Goal: Transaction & Acquisition: Obtain resource

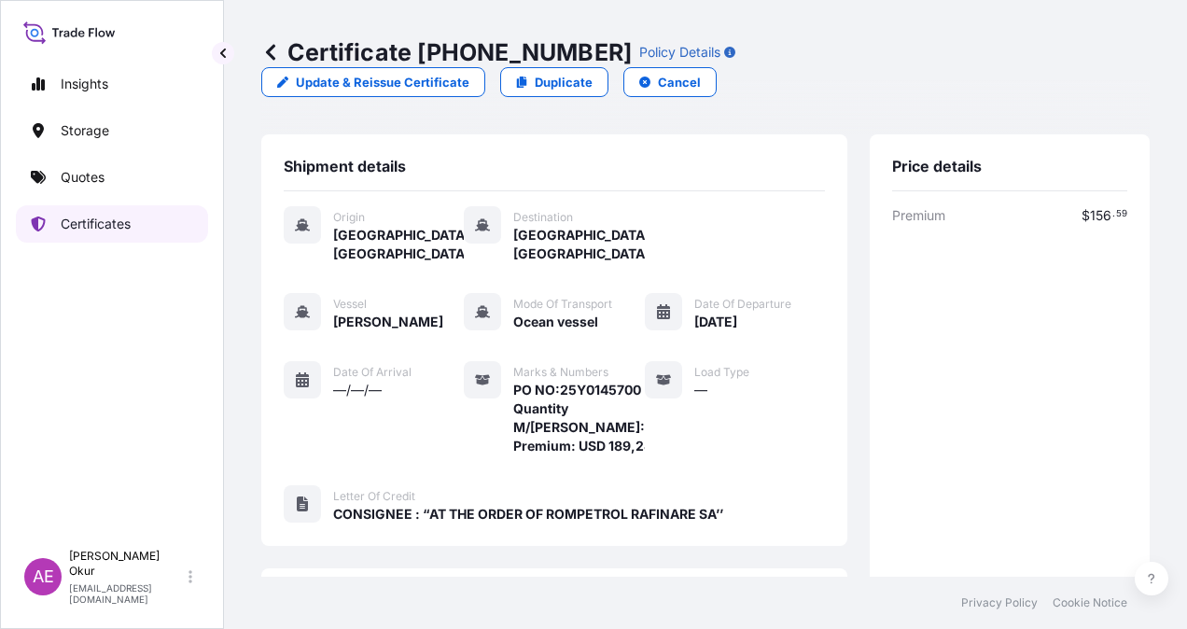
scroll to position [480, 0]
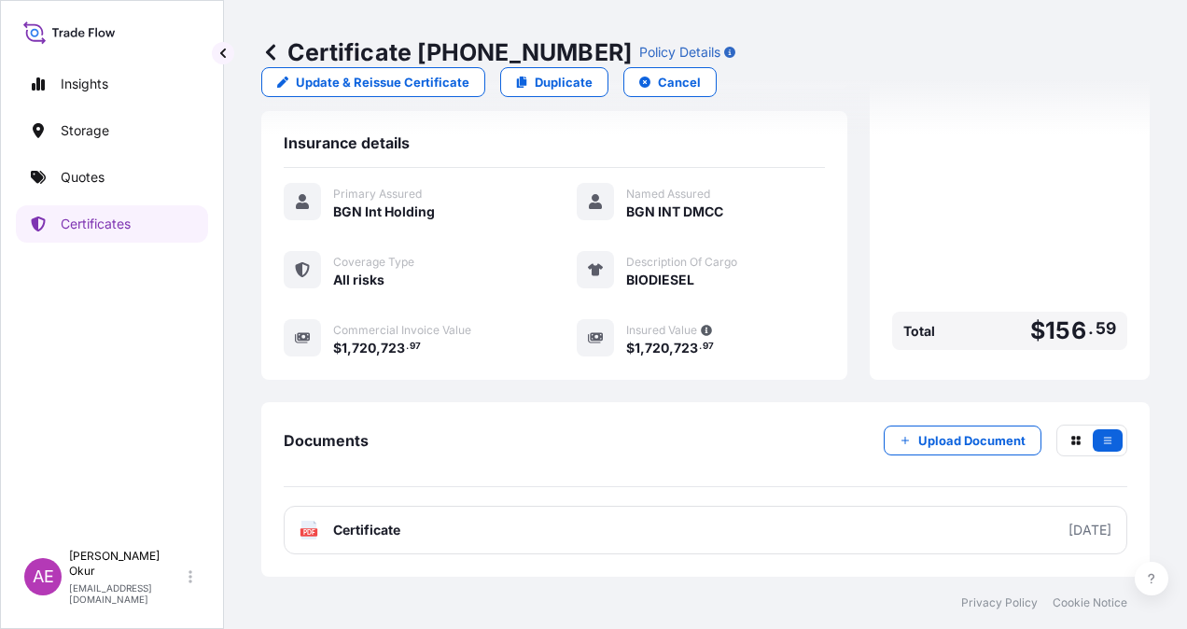
click at [106, 205] on link "Certificates" at bounding box center [112, 223] width 192 height 37
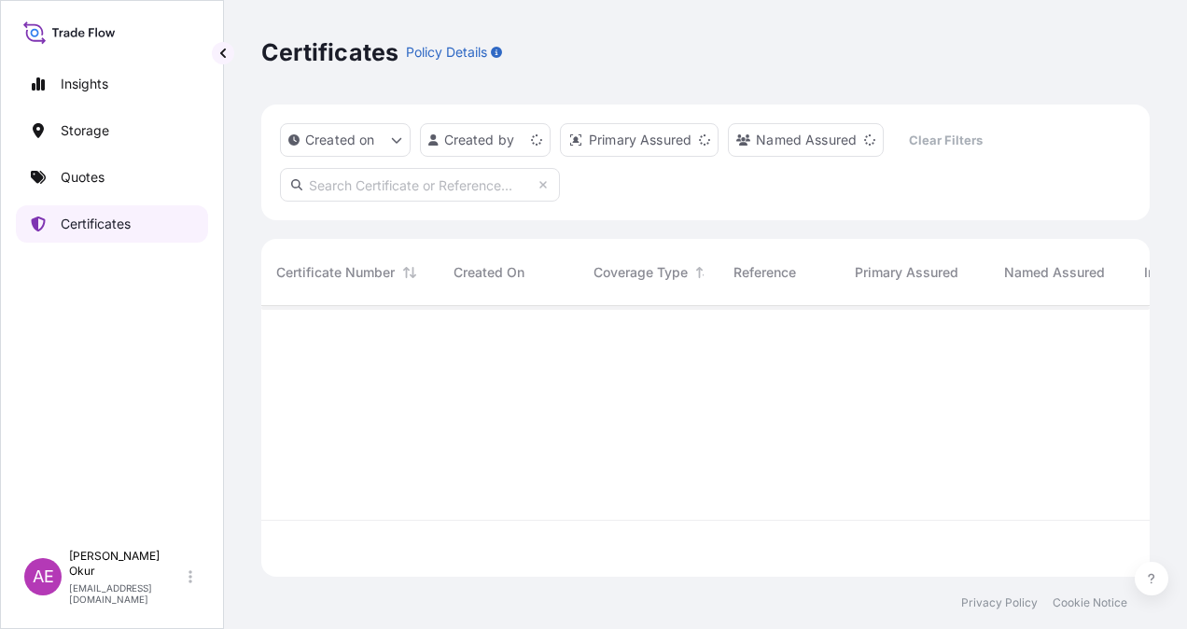
scroll to position [267, 874]
click at [379, 175] on input "text" at bounding box center [420, 185] width 280 height 34
paste input "[PHONE_NUMBER]"
type input "[PHONE_NUMBER]"
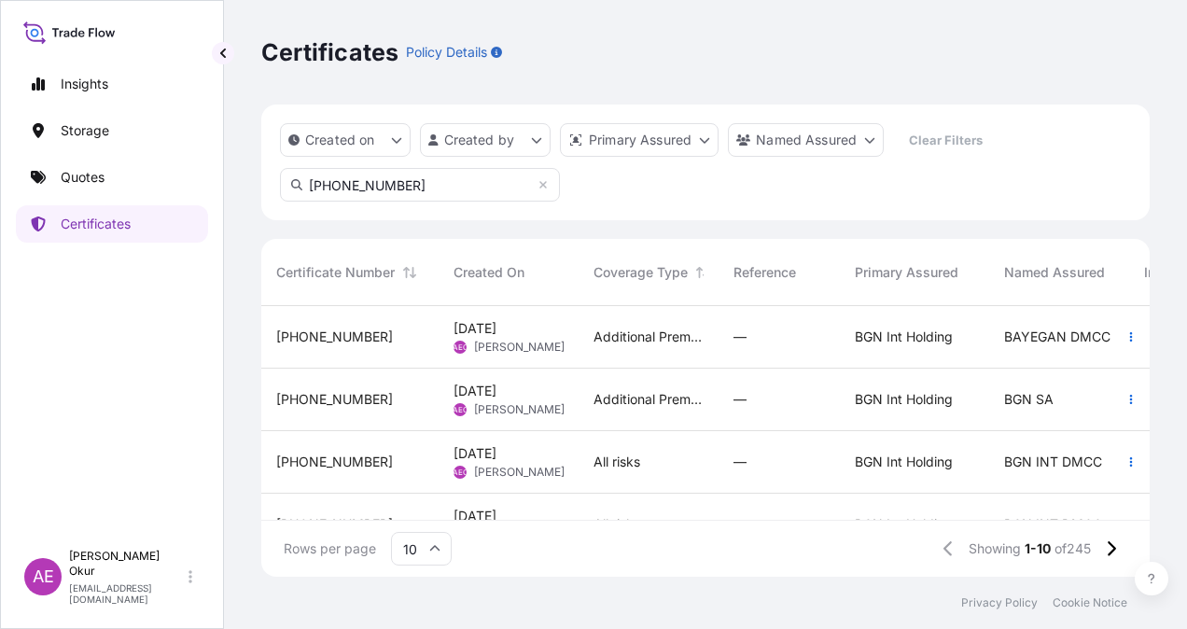
click at [396, 173] on input "[PHONE_NUMBER]" at bounding box center [420, 185] width 280 height 34
click at [403, 180] on input "[PHONE_NUMBER]" at bounding box center [420, 185] width 280 height 34
click at [389, 183] on input "[PHONE_NUMBER]" at bounding box center [420, 185] width 280 height 34
drag, startPoint x: 384, startPoint y: 203, endPoint x: 403, endPoint y: 182, distance: 29.1
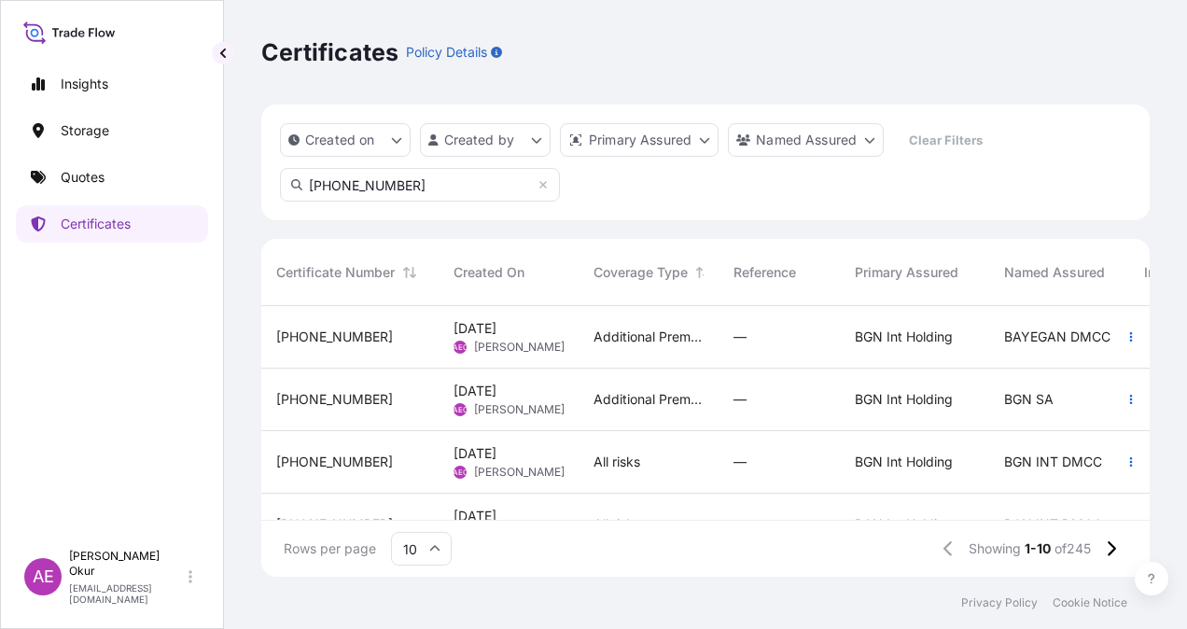
click at [384, 203] on div "Created on Created by Primary Assured Named Assured Clear Filters [PHONE_NUMBER]" at bounding box center [705, 163] width 889 height 116
drag, startPoint x: 405, startPoint y: 179, endPoint x: 24, endPoint y: 168, distance: 381.0
click at [48, 170] on div "Insights Storage Quotes Certificates AE Alp Eren Okur [EMAIL_ADDRESS][DOMAIN_NA…" at bounding box center [593, 314] width 1187 height 629
paste input "[PHONE_NUMBER]"
type input "[PHONE_NUMBER]"
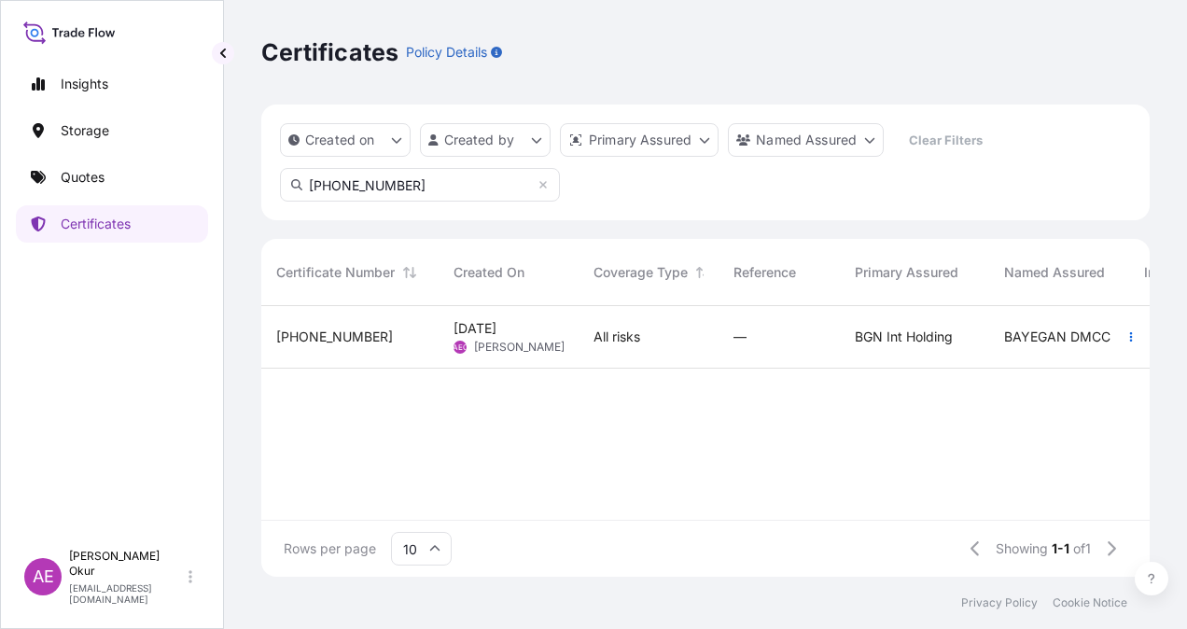
click at [426, 340] on div "[PHONE_NUMBER]" at bounding box center [349, 337] width 177 height 63
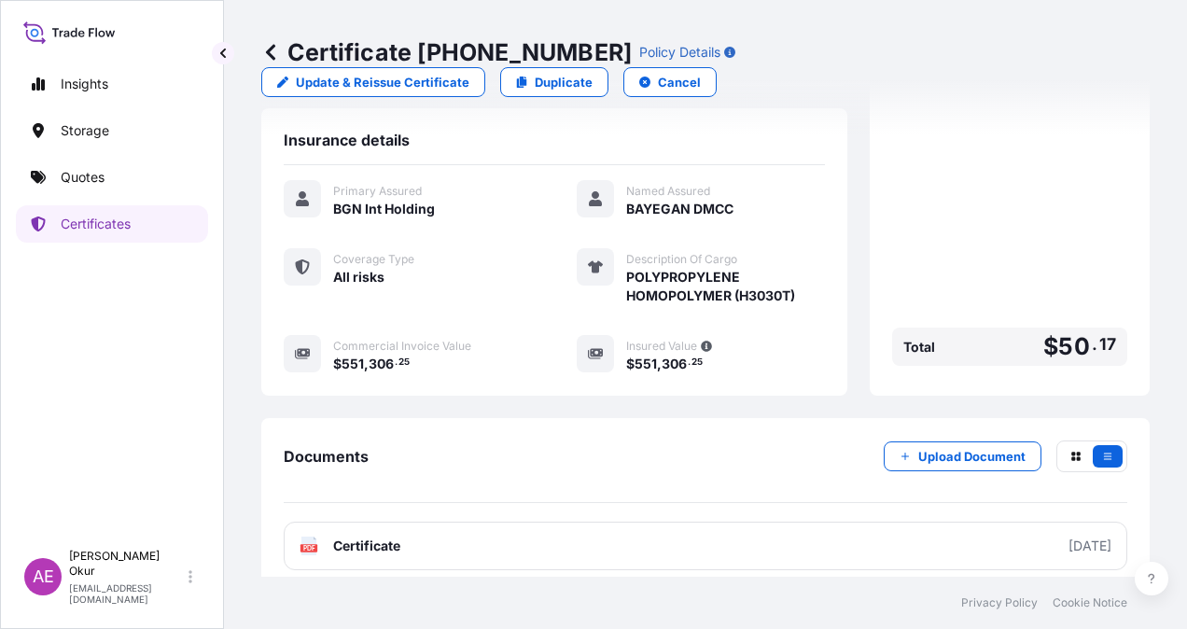
scroll to position [909, 0]
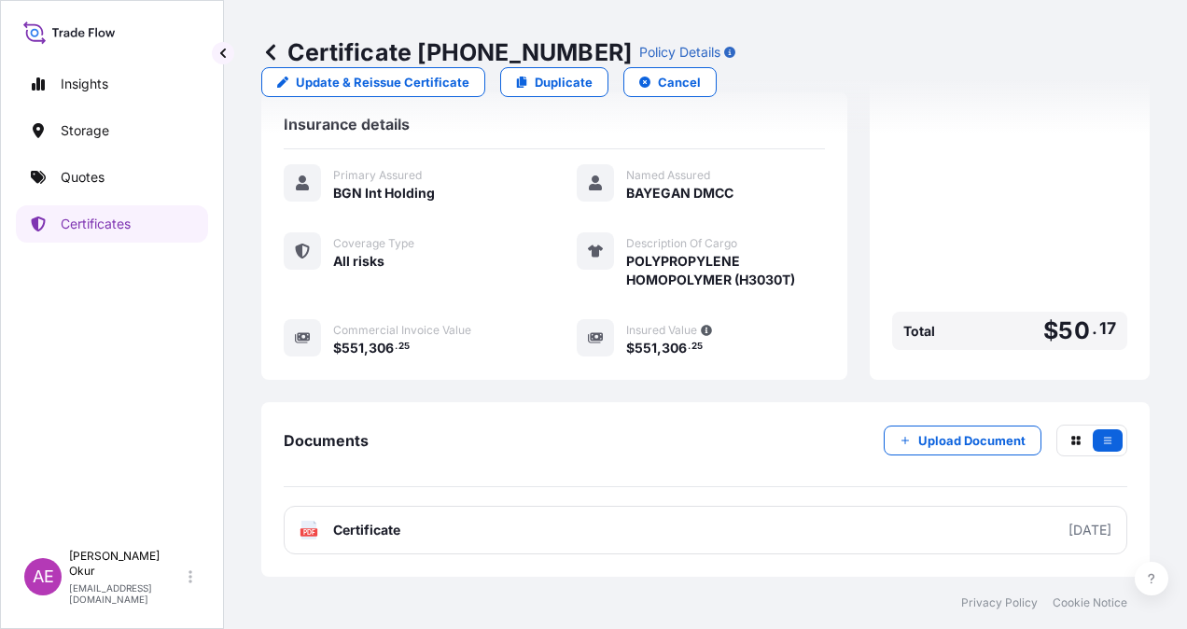
click at [701, 73] on p "Cancel" at bounding box center [679, 82] width 43 height 19
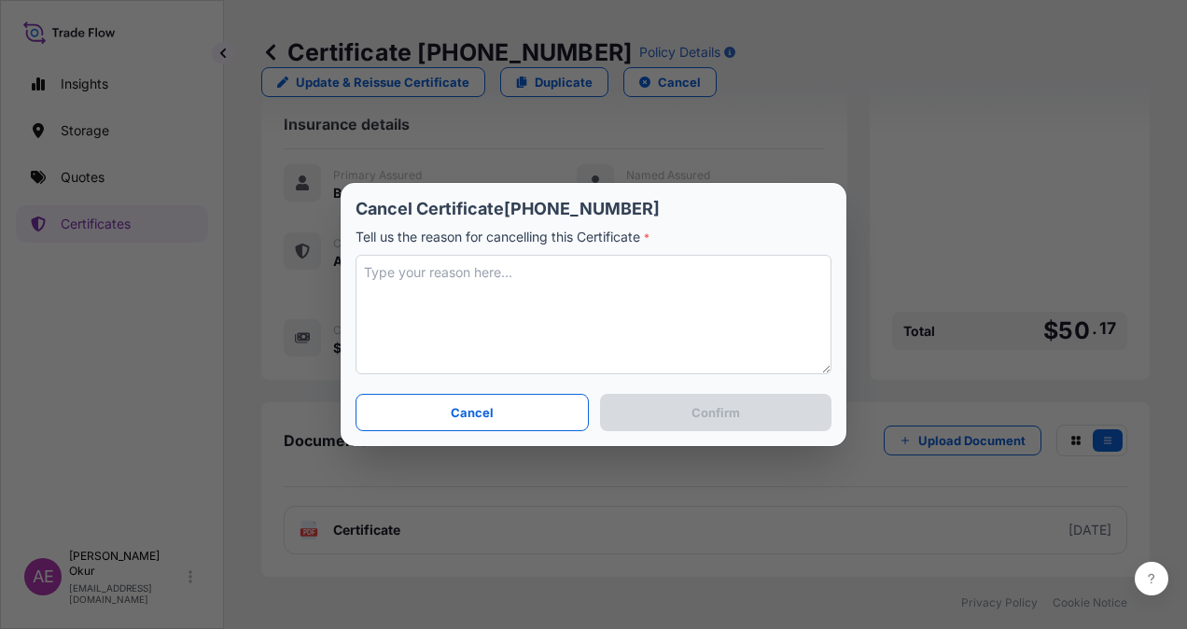
click at [400, 304] on textarea at bounding box center [594, 314] width 476 height 119
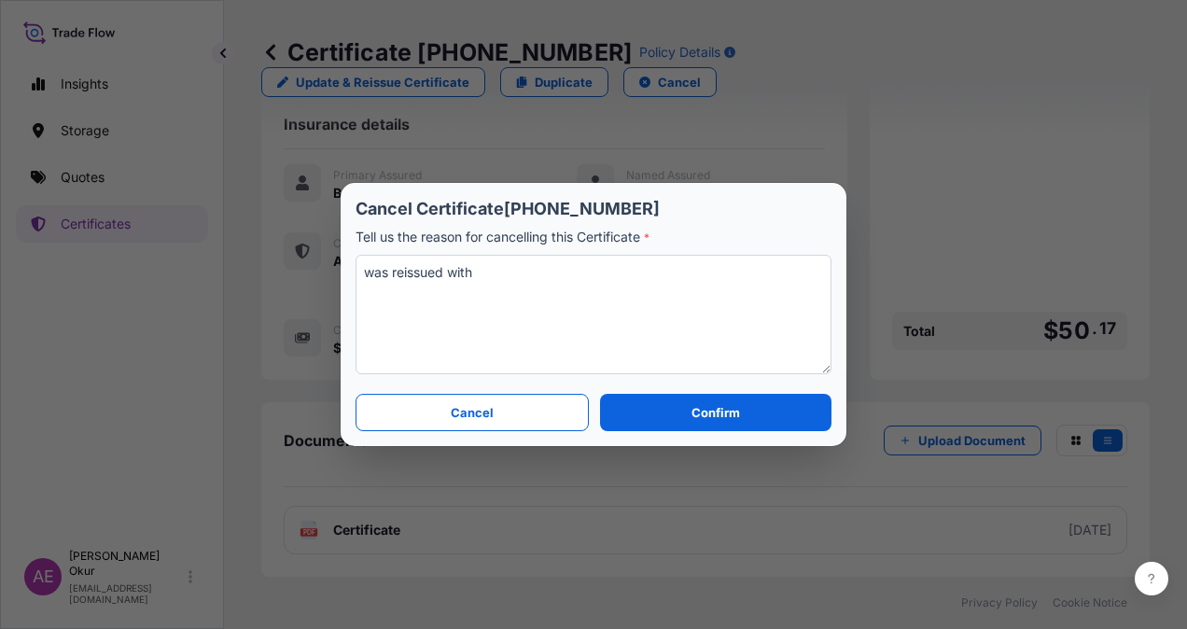
drag, startPoint x: 392, startPoint y: 265, endPoint x: 281, endPoint y: 270, distance: 111.2
click at [282, 270] on div "Cancel Certificate [PHONE_NUMBER] Tell us the reason for cancelling this Certif…" at bounding box center [593, 314] width 1187 height 629
click at [600, 273] on textarea "reissued with" at bounding box center [594, 314] width 476 height 119
click at [371, 267] on textarea "reissued with war premium" at bounding box center [594, 314] width 476 height 119
type textarea "re-issued with war premium"
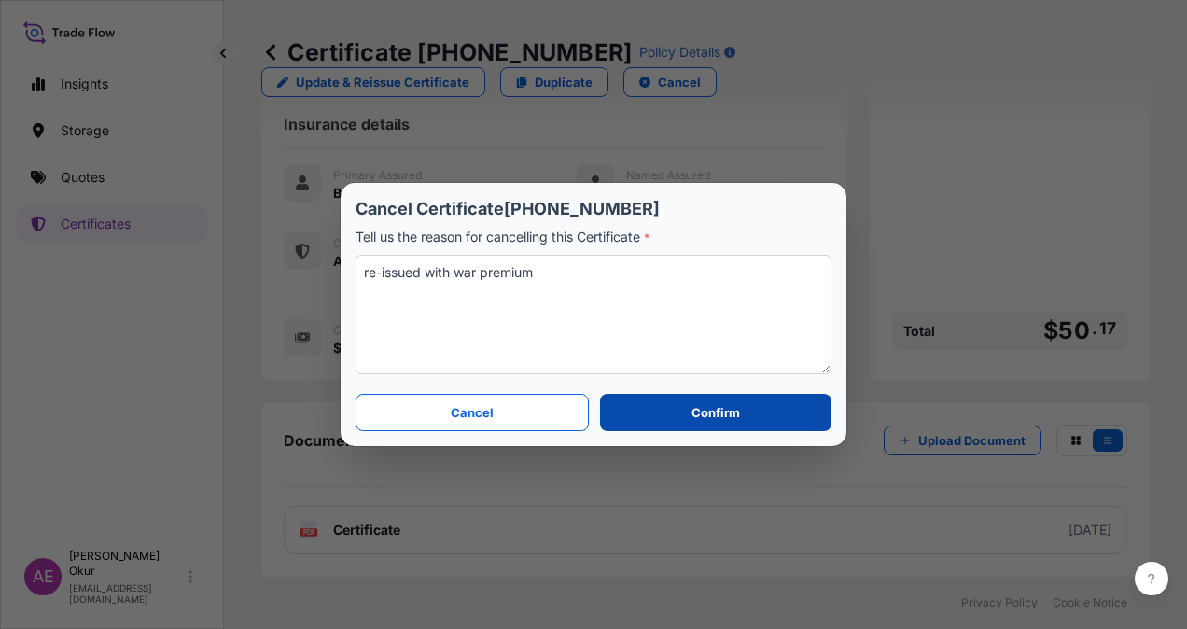
click at [731, 412] on p "Confirm" at bounding box center [716, 412] width 49 height 19
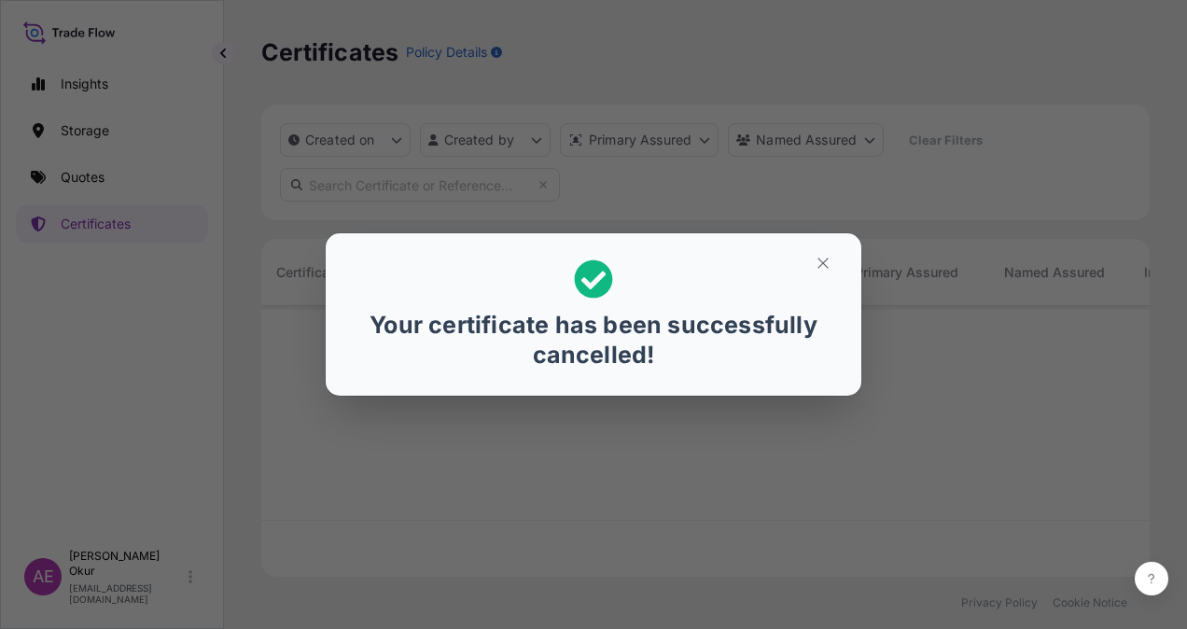
scroll to position [267, 874]
click at [813, 264] on button "button" at bounding box center [823, 263] width 47 height 30
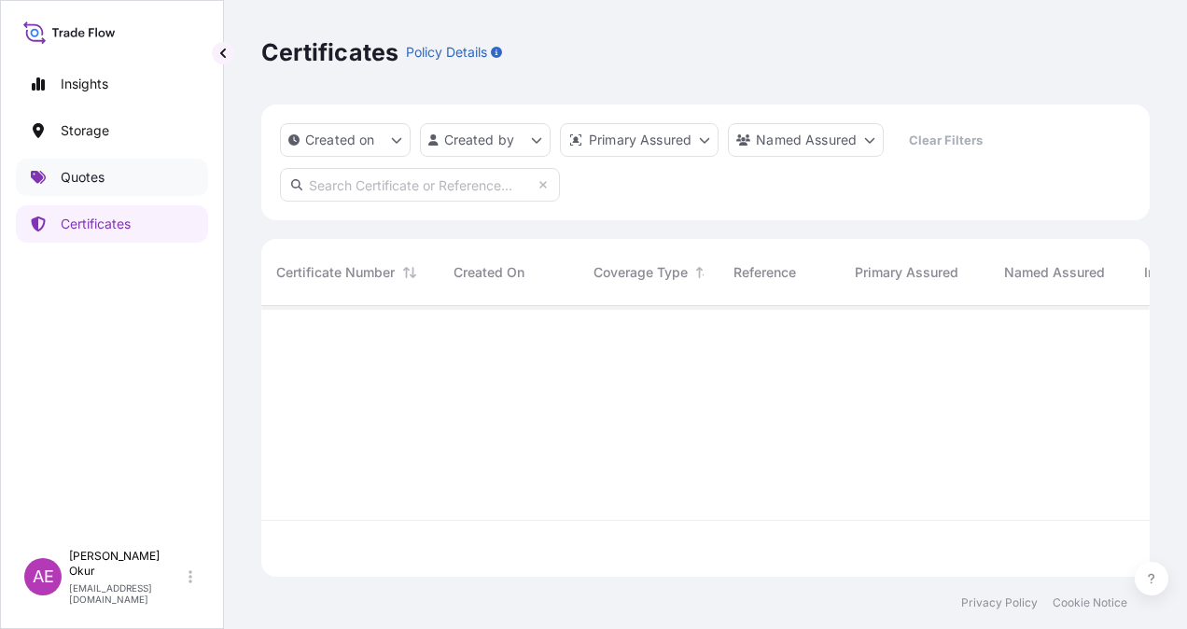
click at [112, 162] on link "Quotes" at bounding box center [112, 177] width 192 height 37
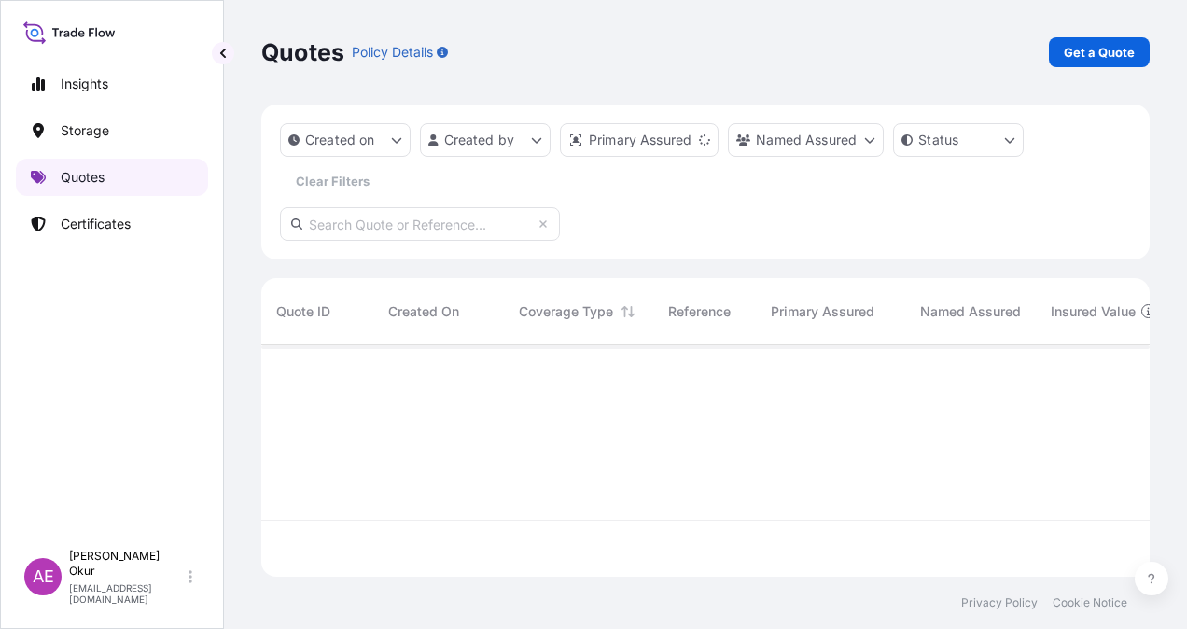
scroll to position [228, 874]
click at [1105, 52] on p "Get a Quote" at bounding box center [1099, 52] width 71 height 19
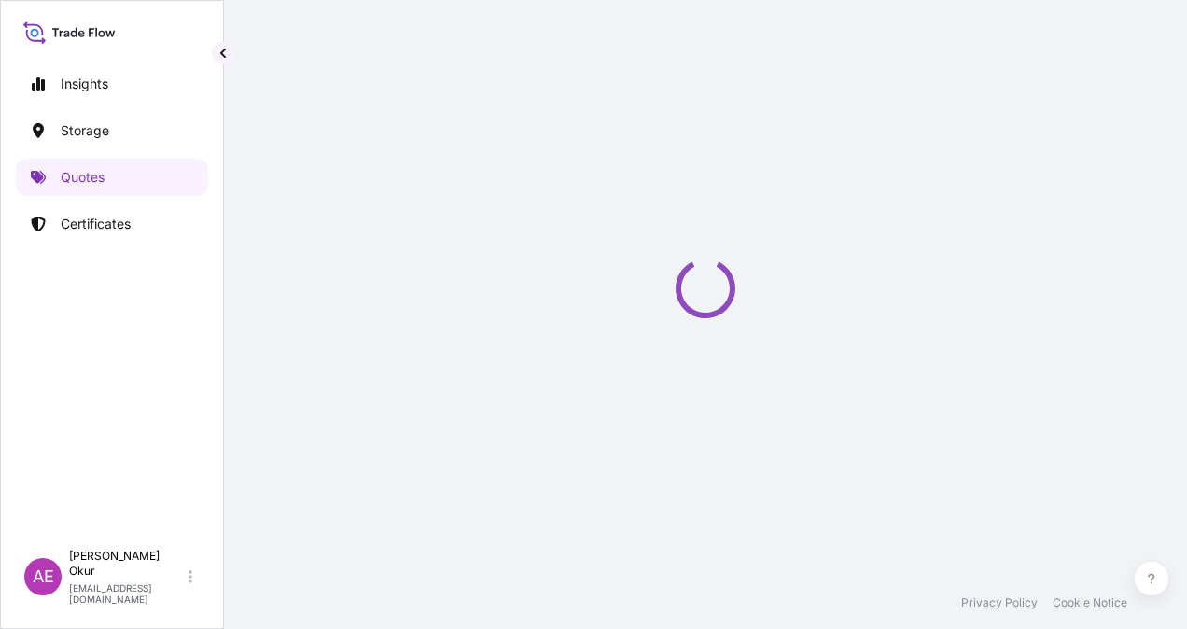
select select "Ocean Vessel"
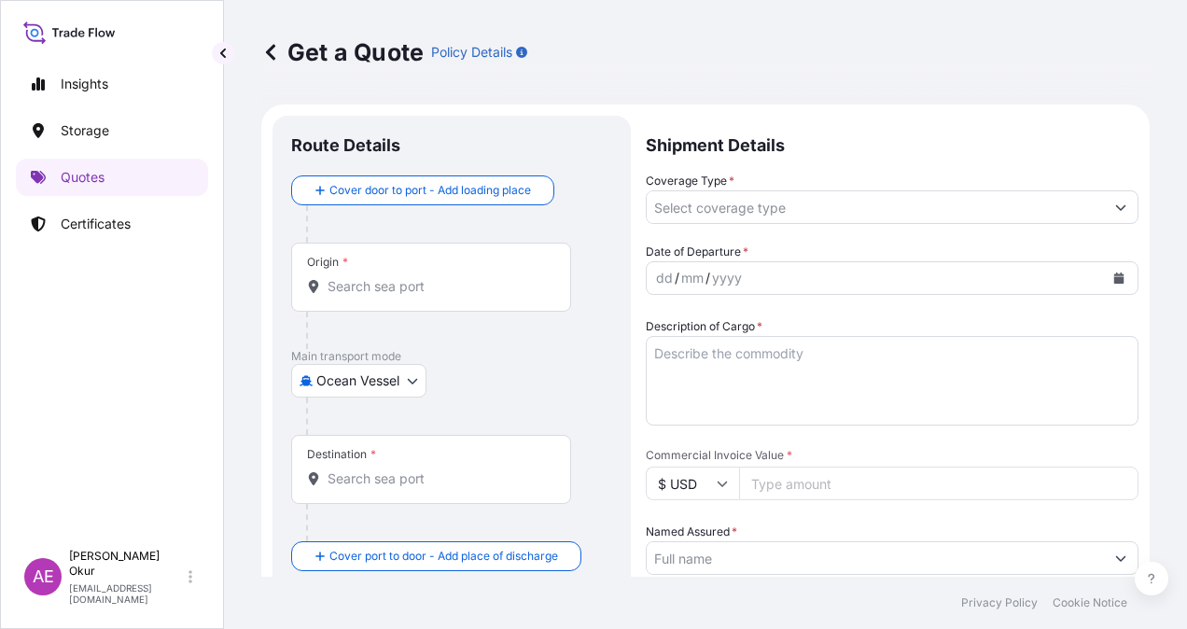
scroll to position [30, 0]
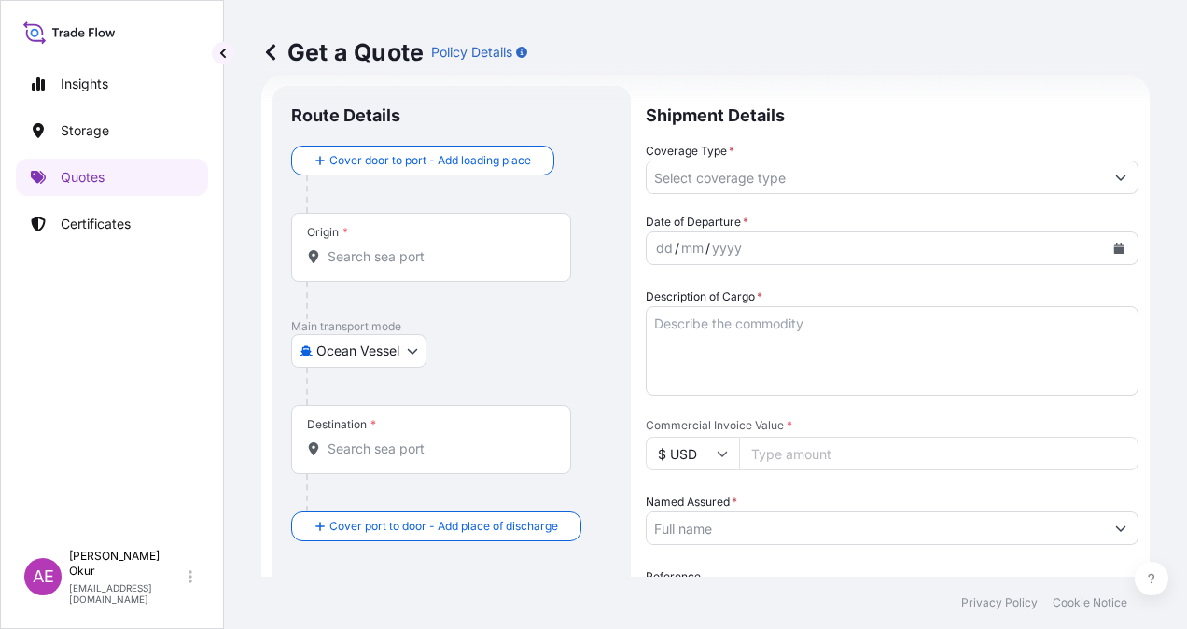
click at [418, 245] on div "Origin *" at bounding box center [431, 247] width 280 height 69
click at [418, 247] on input "Origin *" at bounding box center [438, 256] width 220 height 19
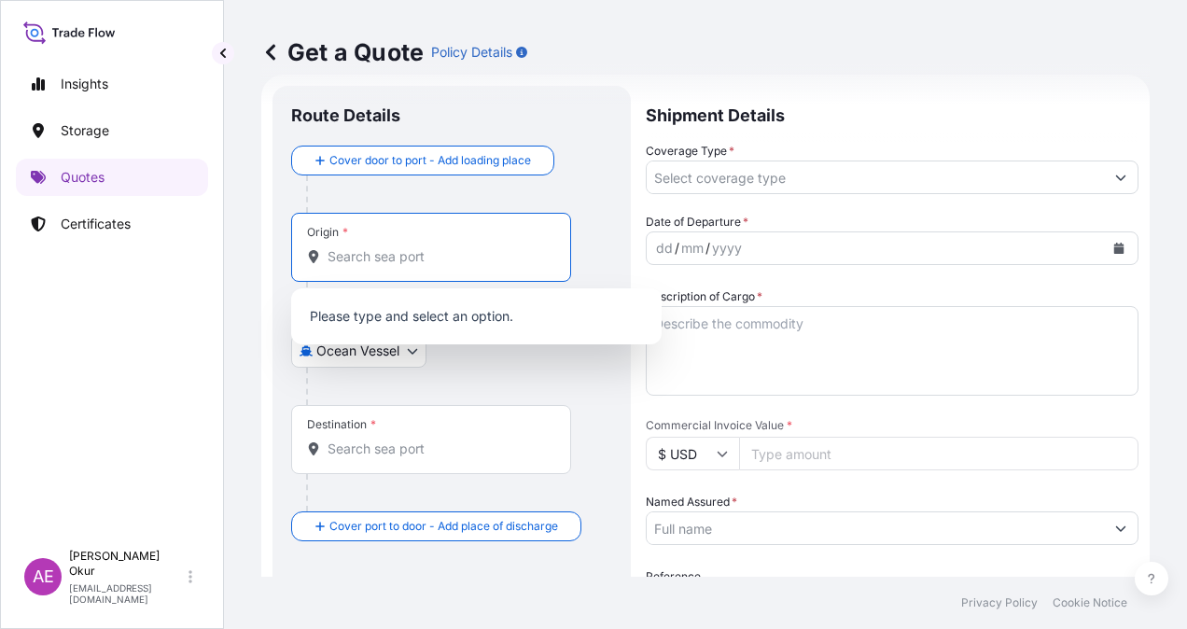
paste input "KOCAELI"
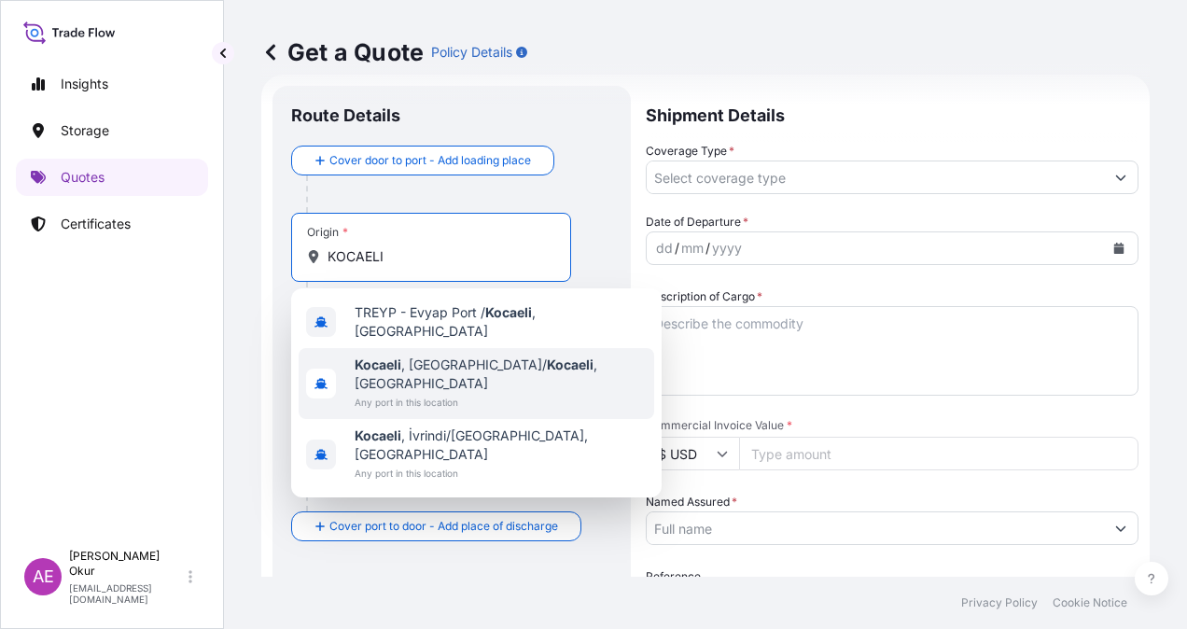
click at [415, 393] on span "Any port in this location" at bounding box center [501, 402] width 292 height 19
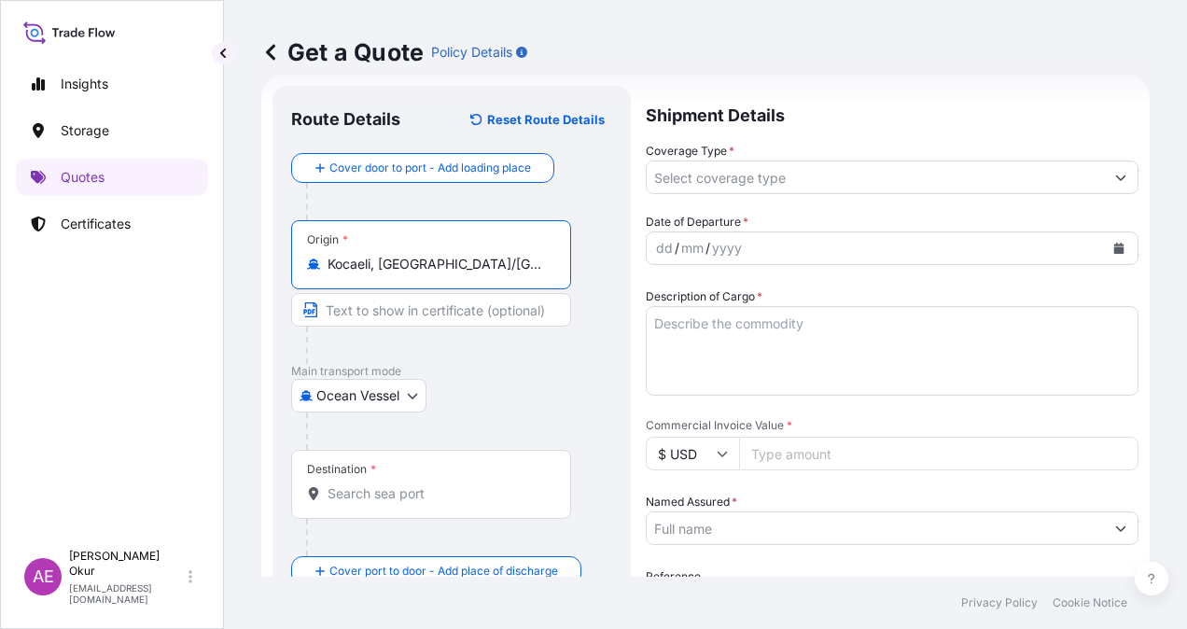
type input "Kocaeli, [GEOGRAPHIC_DATA]/[GEOGRAPHIC_DATA], [GEOGRAPHIC_DATA]"
click at [407, 301] on input "Text to appear on certificate" at bounding box center [431, 310] width 280 height 34
paste input "KOCAELI"
type input "KOCAELI/[GEOGRAPHIC_DATA]"
click at [408, 259] on input "Kocaeli, [GEOGRAPHIC_DATA]/[GEOGRAPHIC_DATA], [GEOGRAPHIC_DATA]" at bounding box center [438, 264] width 220 height 19
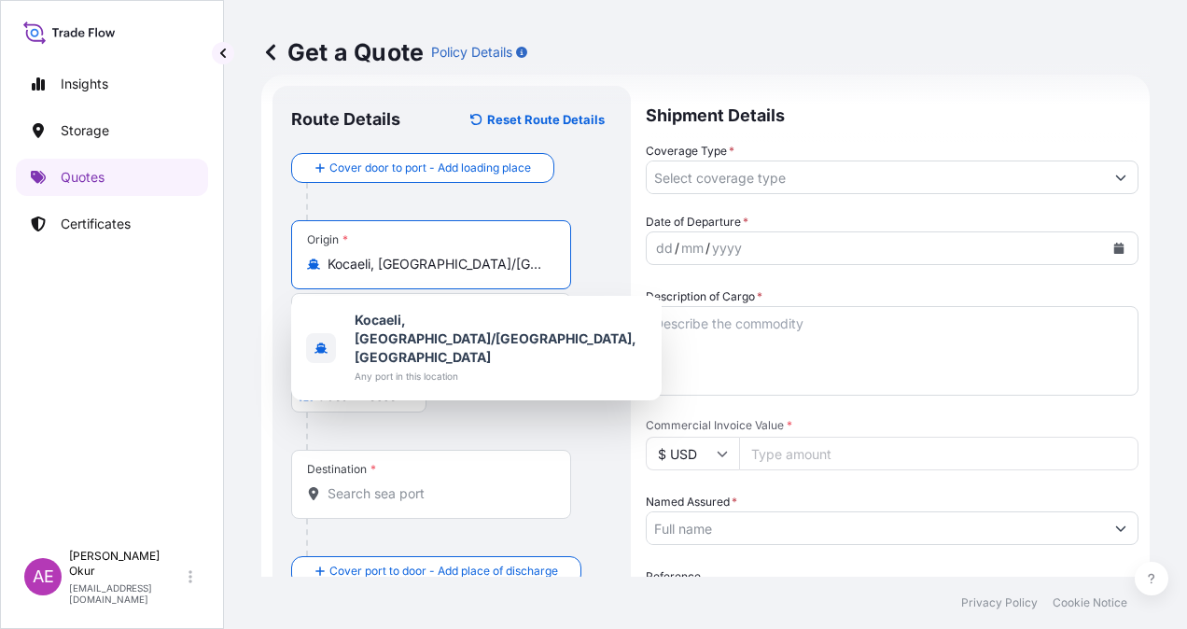
drag, startPoint x: 517, startPoint y: 261, endPoint x: 69, endPoint y: 245, distance: 448.4
click at [96, 249] on div "Insights Storage Quotes Certificates AE Alp Eren Okur [EMAIL_ADDRESS][DOMAIN_NA…" at bounding box center [593, 314] width 1187 height 629
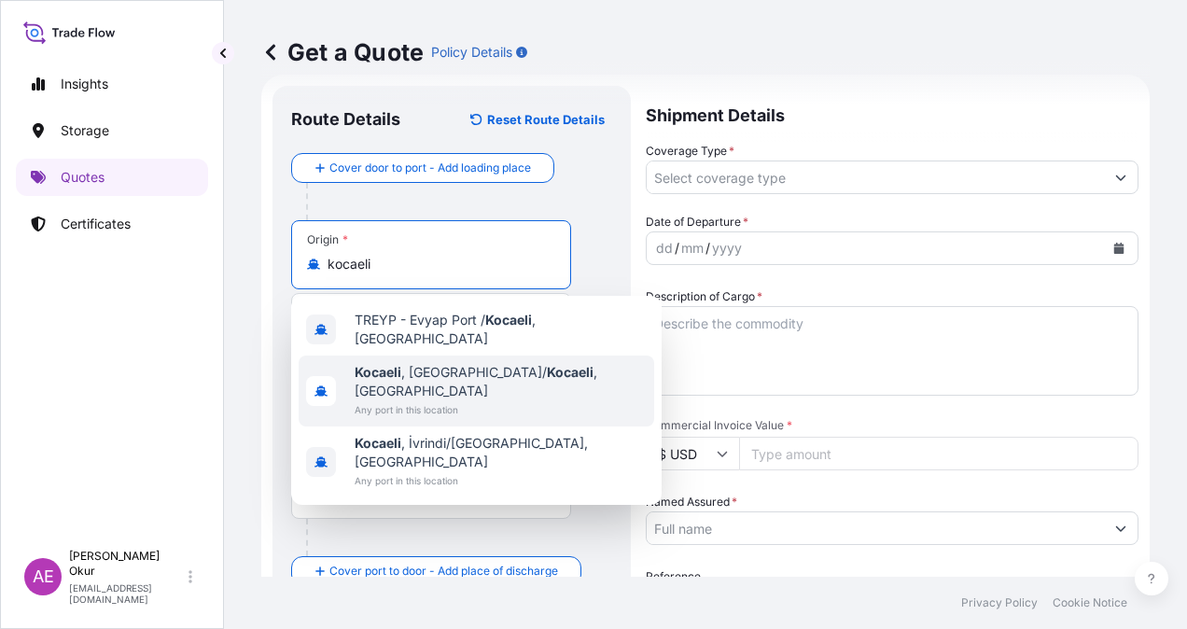
click at [342, 366] on div "Kocaeli , [GEOGRAPHIC_DATA]/ [GEOGRAPHIC_DATA] , [GEOGRAPHIC_DATA] Any port in …" at bounding box center [477, 391] width 356 height 71
type input "Kocaeli, [GEOGRAPHIC_DATA]/[GEOGRAPHIC_DATA], [GEOGRAPHIC_DATA]"
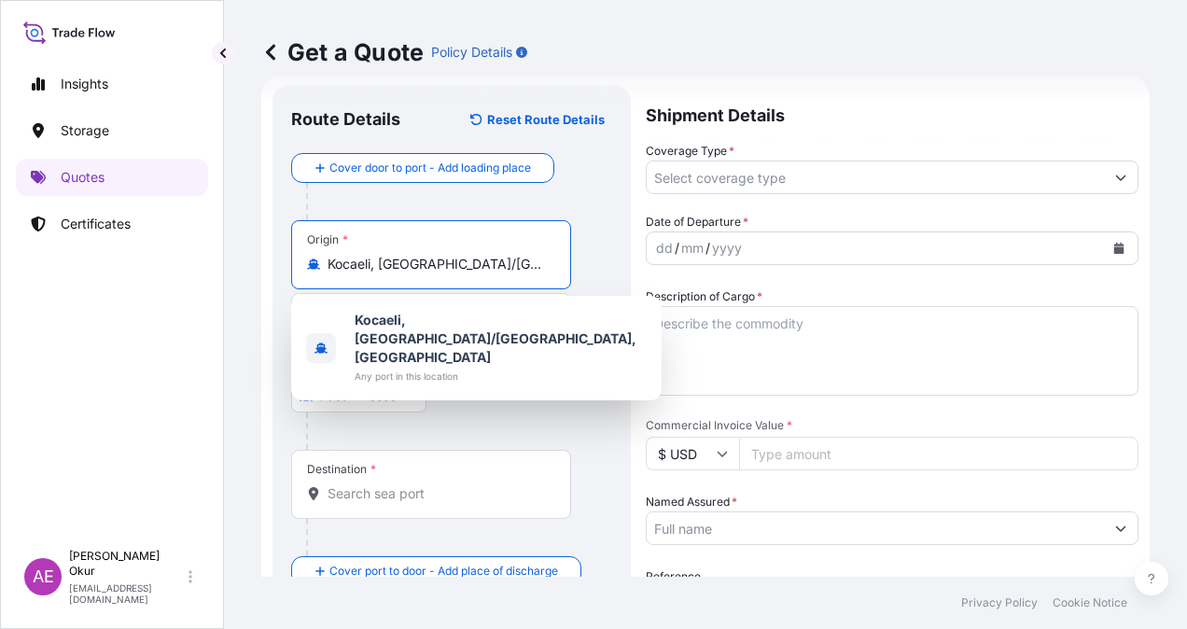
click at [371, 484] on input "Destination *" at bounding box center [438, 493] width 220 height 19
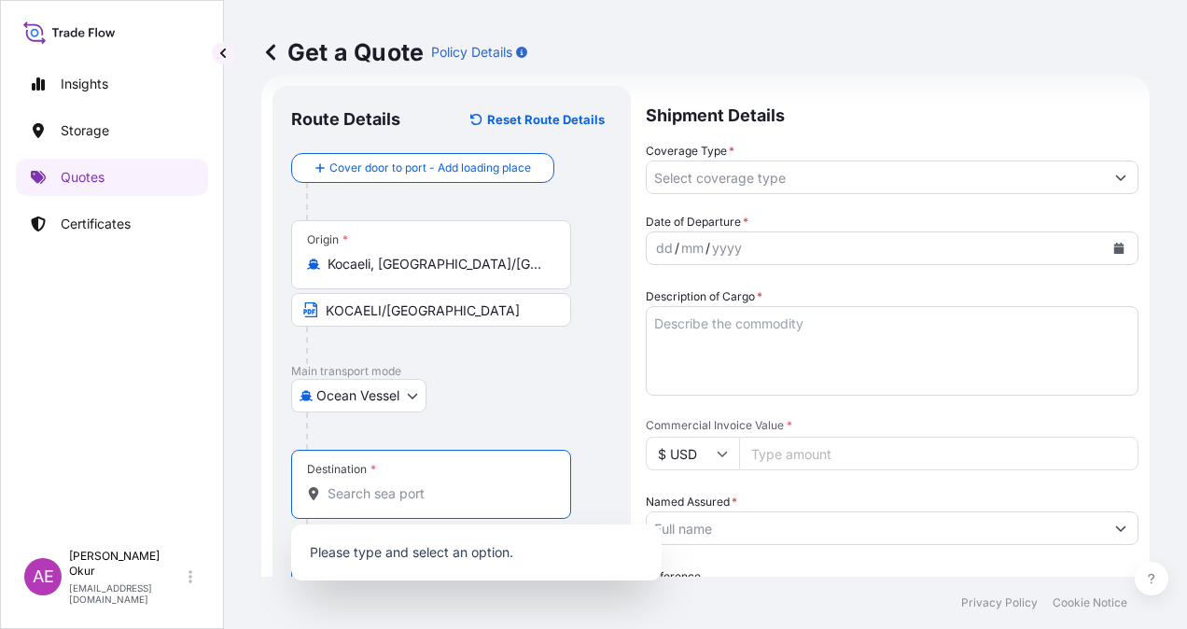
paste input "GENOA"
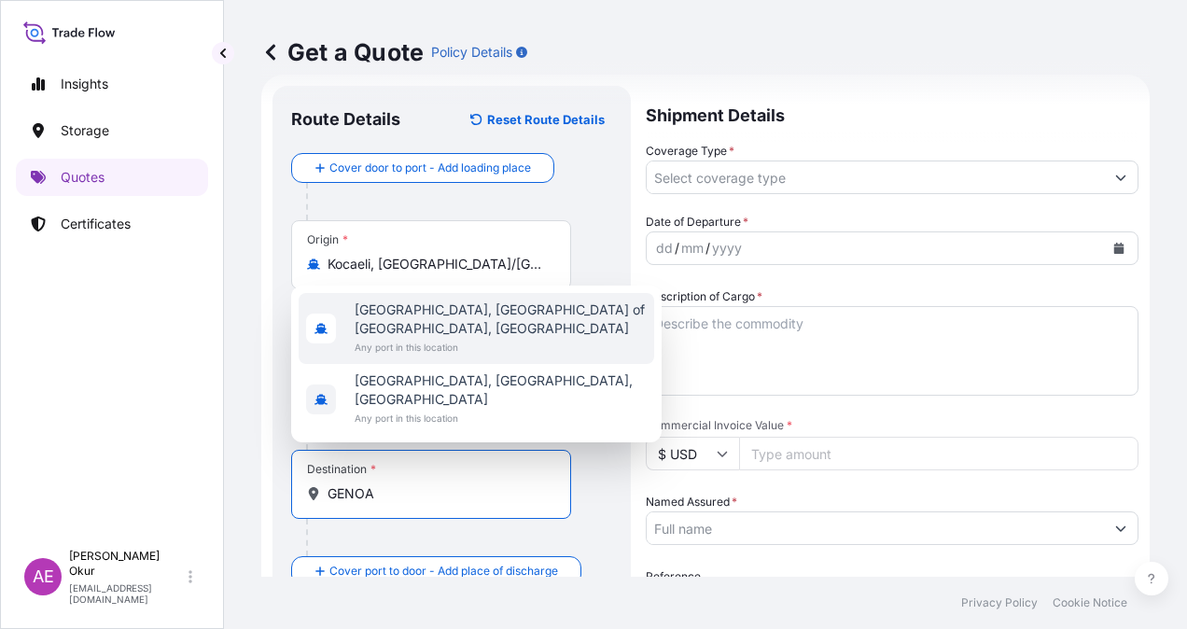
click at [439, 357] on span "Any port in this location" at bounding box center [501, 347] width 292 height 19
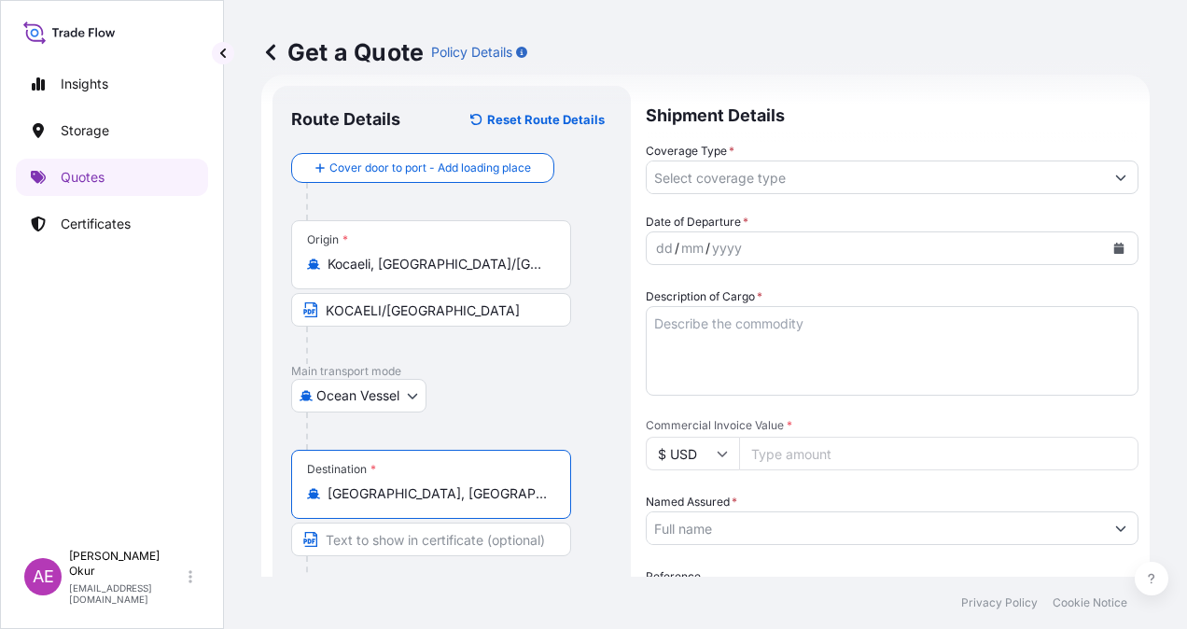
type input "[GEOGRAPHIC_DATA], [GEOGRAPHIC_DATA] of [GEOGRAPHIC_DATA], [GEOGRAPHIC_DATA]"
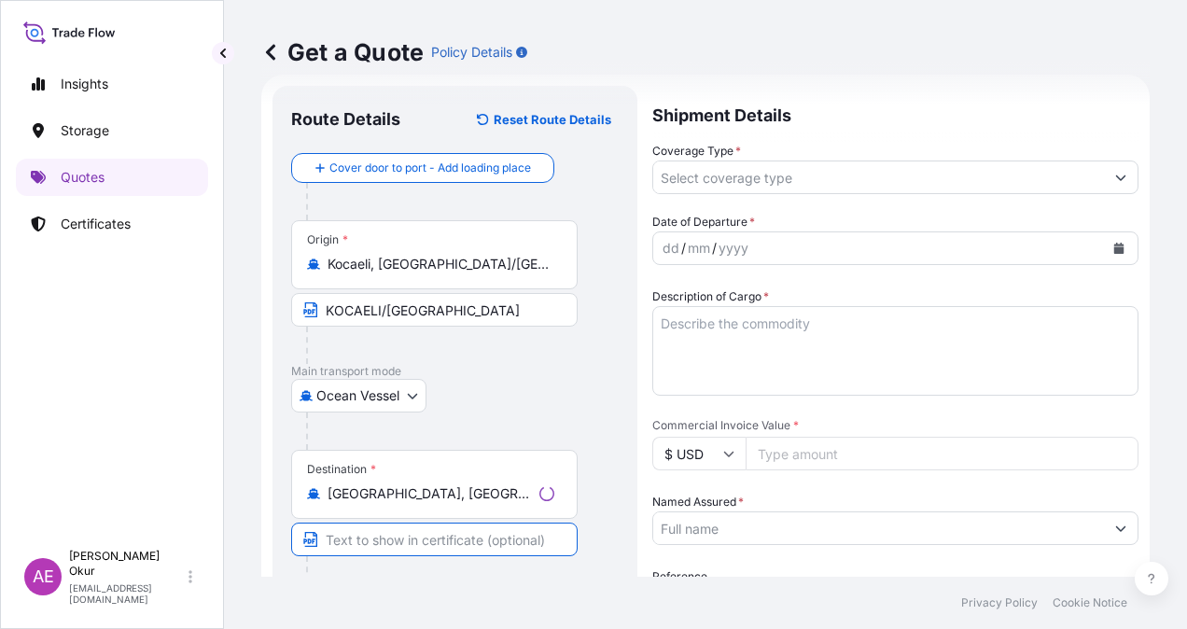
click at [392, 543] on input "Text to appear on certificate" at bounding box center [434, 540] width 287 height 34
paste input "GENOA"
paste input "[GEOGRAPHIC_DATA]"
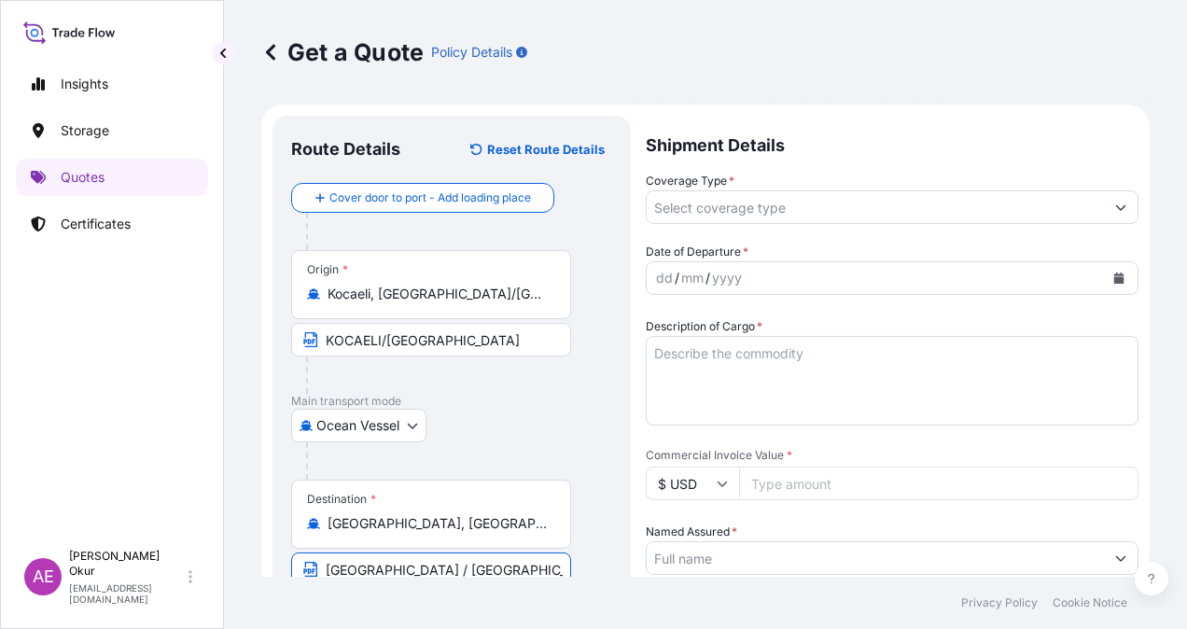
type input "[GEOGRAPHIC_DATA] / [GEOGRAPHIC_DATA]"
click at [771, 235] on div "Shipment Details Coverage Type * Date of Departure * dd / mm / yyyy Cargo Categ…" at bounding box center [892, 527] width 493 height 822
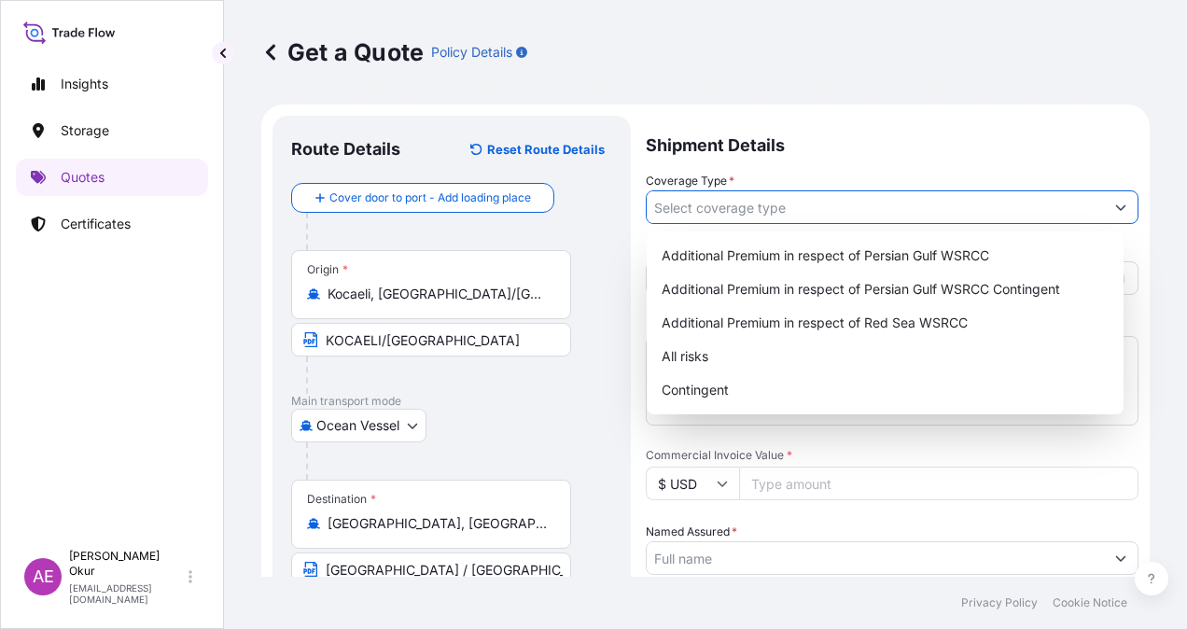
click at [782, 211] on input "Coverage Type *" at bounding box center [875, 207] width 457 height 34
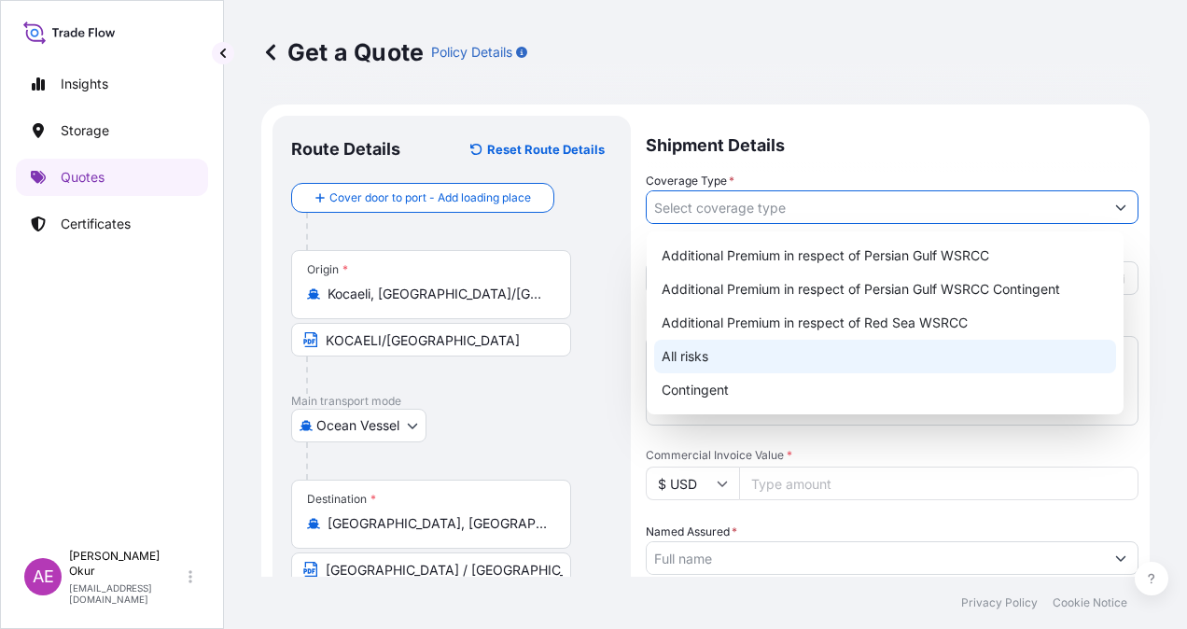
click at [704, 355] on div "All risks" at bounding box center [885, 357] width 462 height 34
type input "All risks"
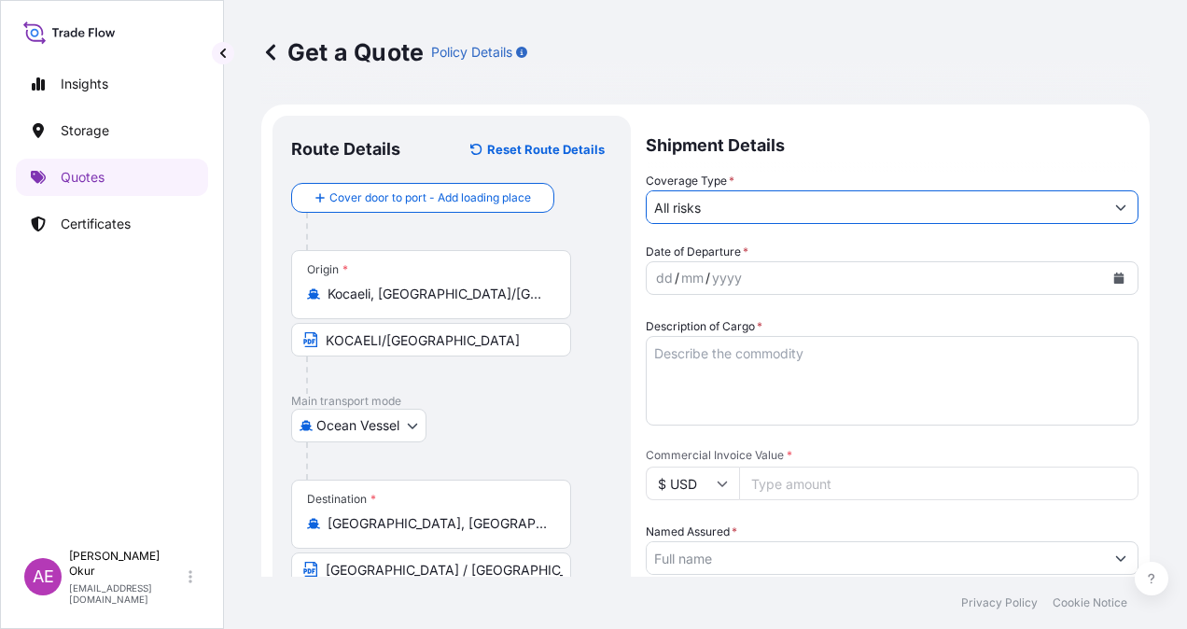
click at [664, 271] on div "dd" at bounding box center [664, 278] width 21 height 22
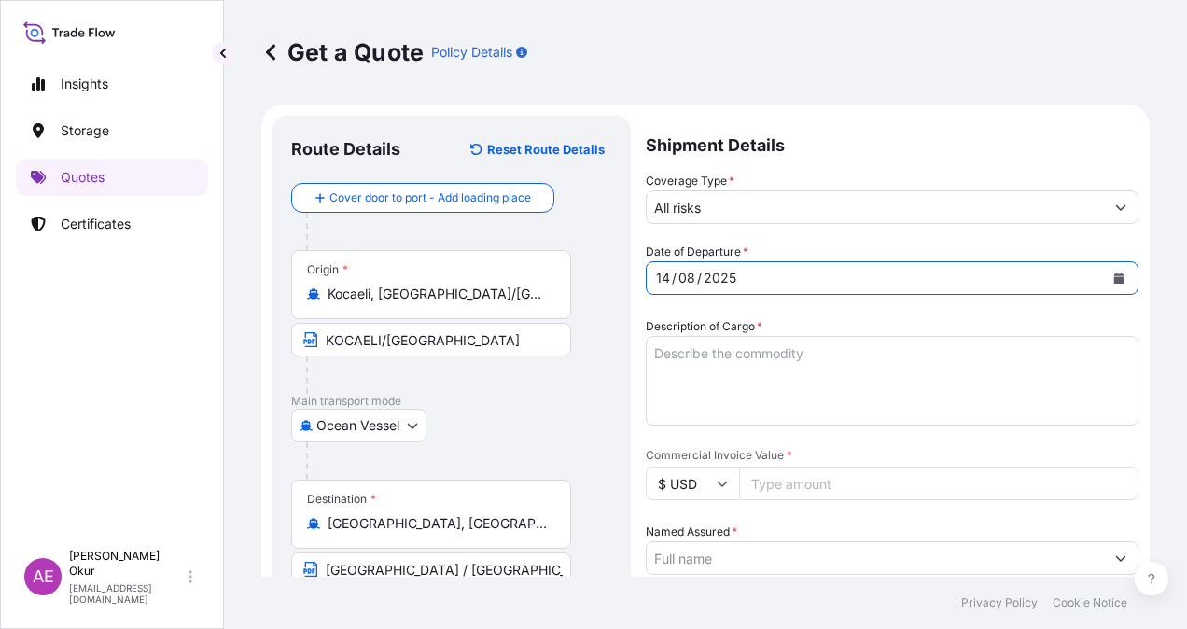
click at [814, 394] on textarea "Description of Cargo *" at bounding box center [892, 381] width 493 height 90
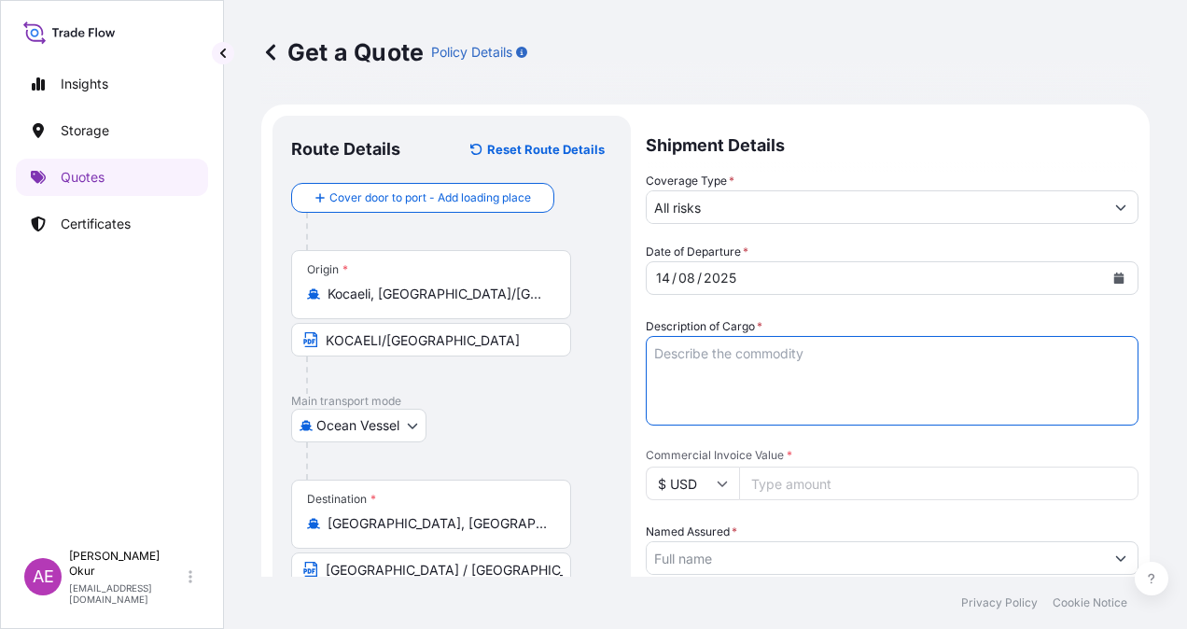
click at [857, 385] on textarea "Description of Cargo *" at bounding box center [892, 381] width 493 height 90
paste textarea "DIOCTYL TEREPHTHALATE"
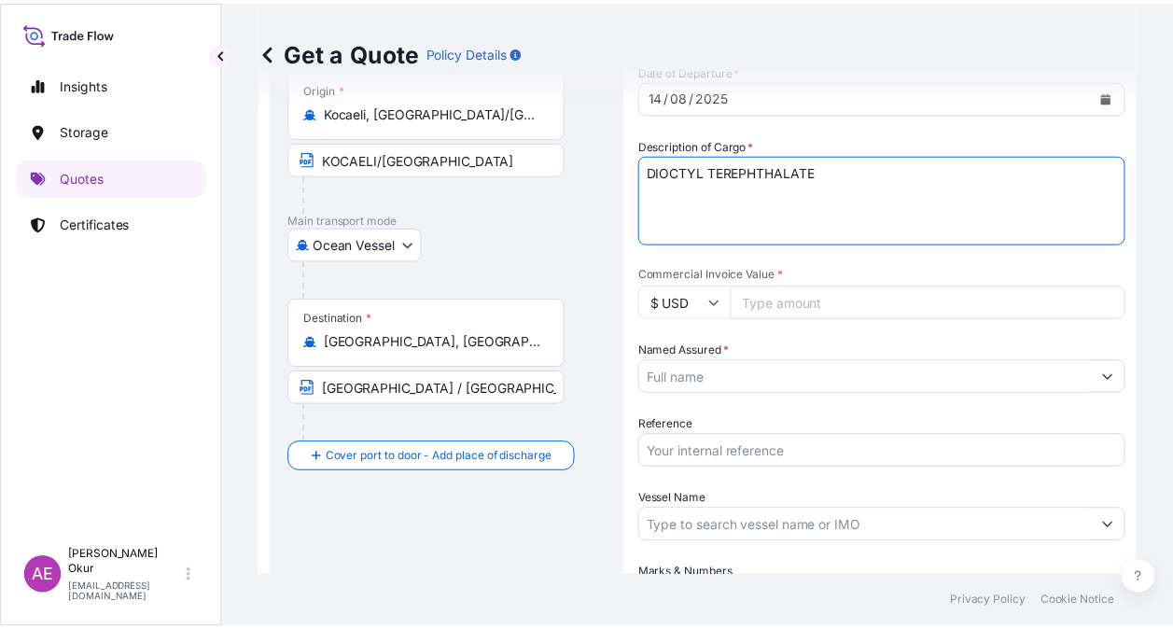
scroll to position [187, 0]
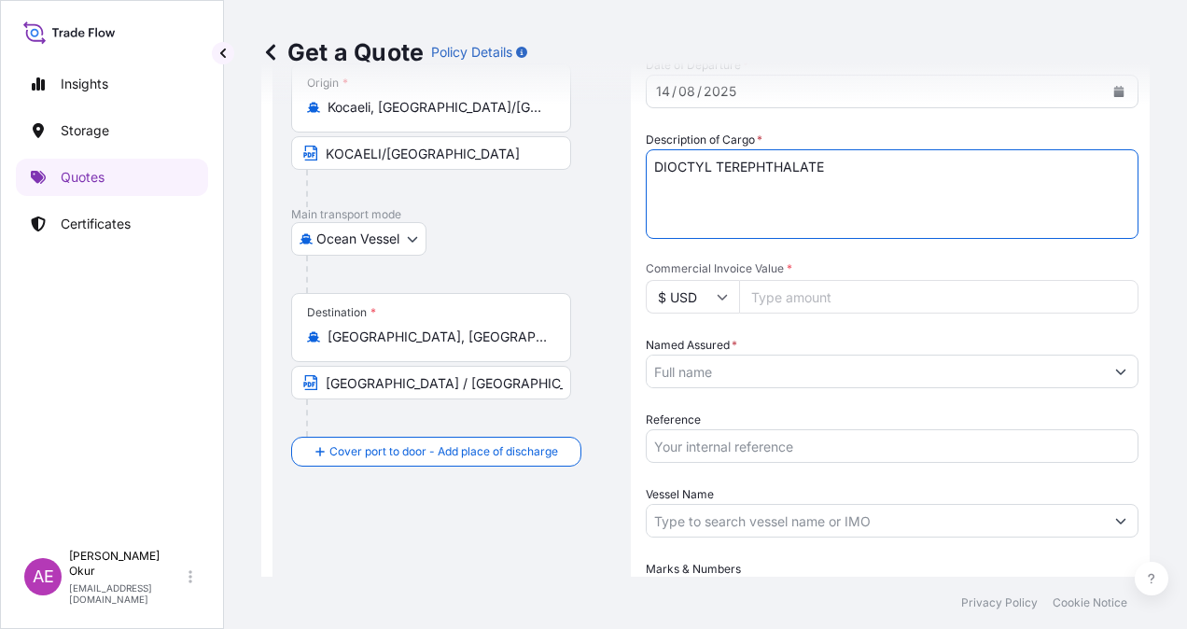
type textarea "DIOCTYL TEREPHTHALATE"
click at [851, 315] on div "Date of Departure * [DATE] Cargo Category * LPG, Crude Oil, Utility Fuel, Mid D…" at bounding box center [892, 334] width 493 height 556
click at [849, 291] on input "Commercial Invoice Value *" at bounding box center [939, 297] width 400 height 34
click at [710, 291] on input "$ USD" at bounding box center [692, 297] width 93 height 34
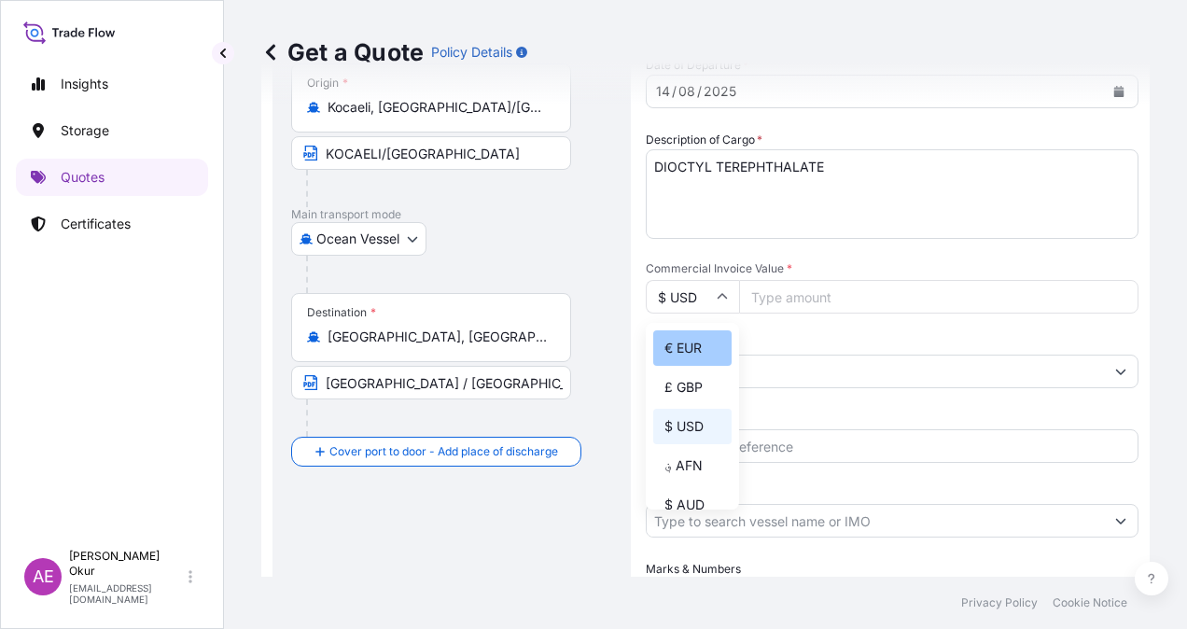
click at [696, 358] on div "€ EUR" at bounding box center [692, 347] width 78 height 35
type input "€ EUR"
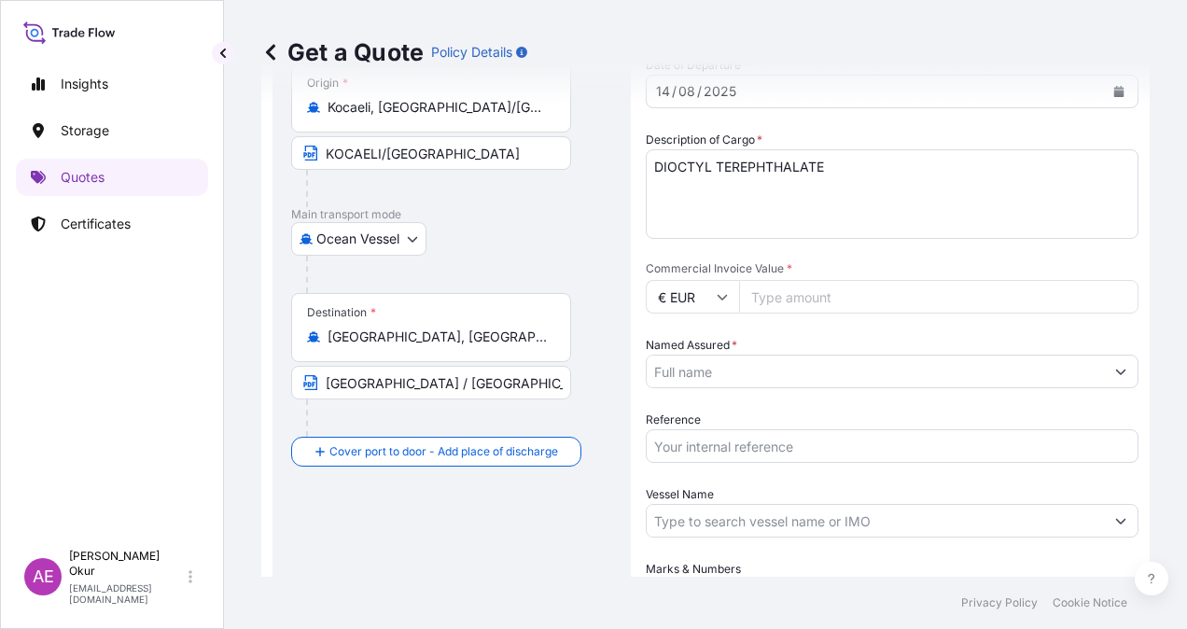
click at [812, 306] on input "Commercial Invoice Value *" at bounding box center [939, 297] width 400 height 34
type input "29348"
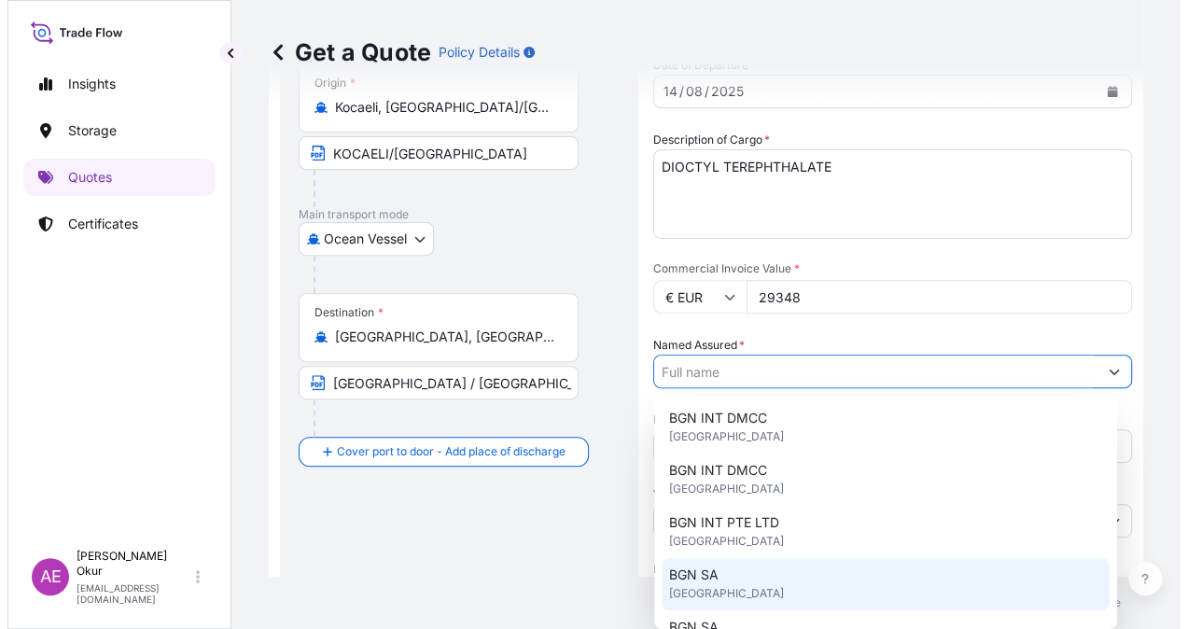
scroll to position [373, 0]
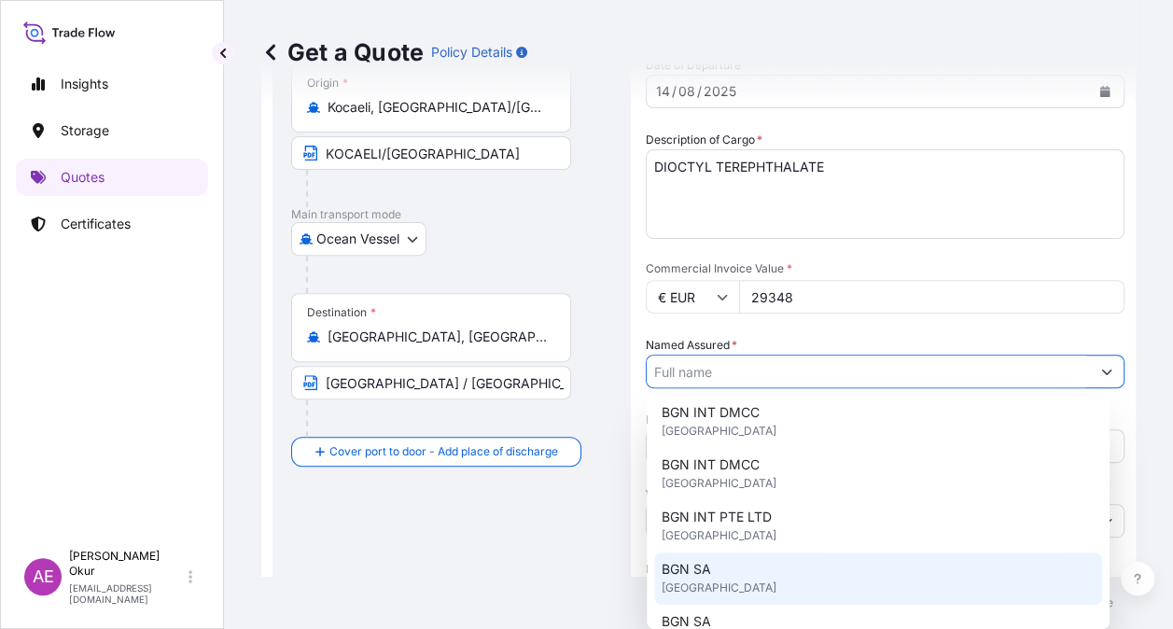
click at [736, 575] on div "BGN SA [GEOGRAPHIC_DATA]" at bounding box center [878, 579] width 448 height 52
type input "BGN SA"
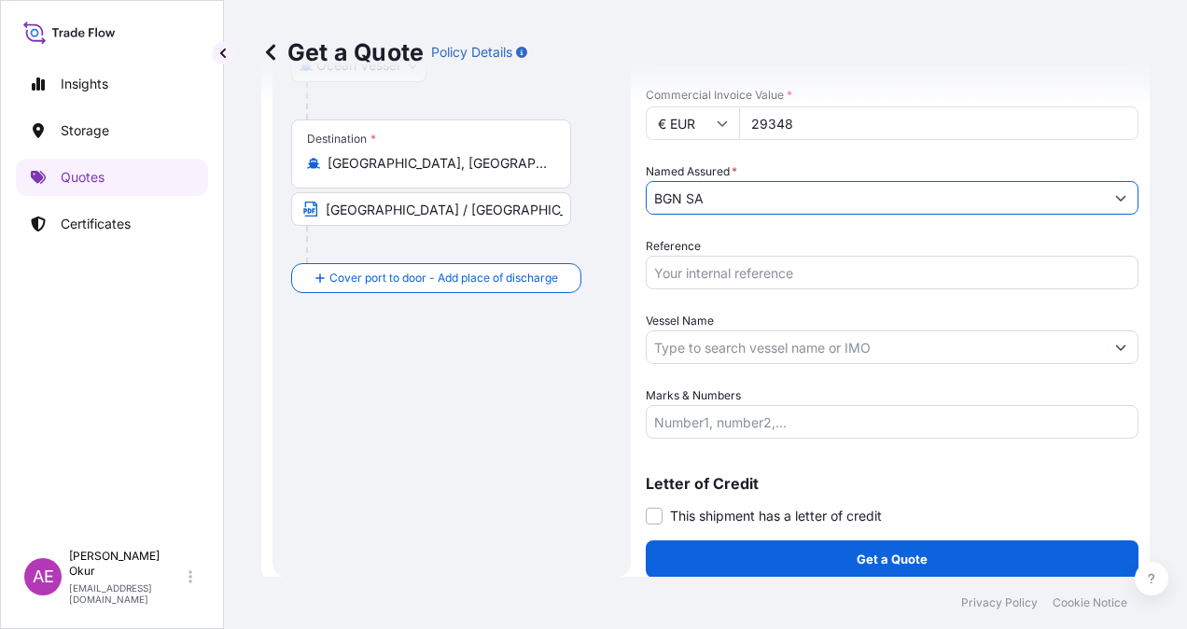
scroll to position [371, 0]
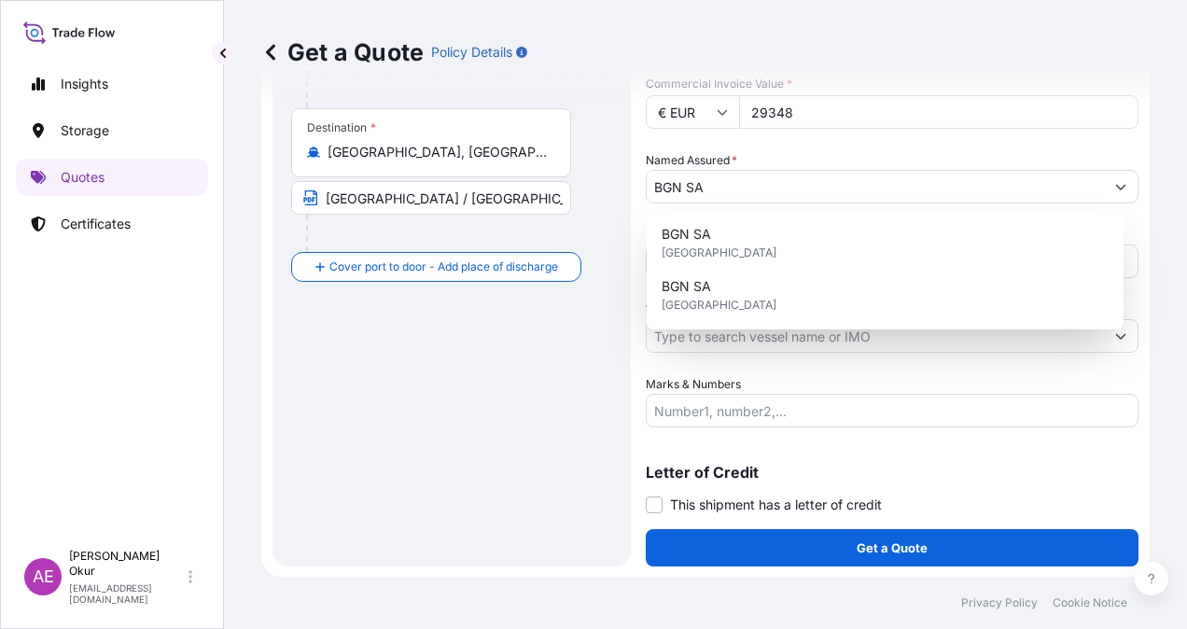
click at [715, 380] on label "Marks & Numbers" at bounding box center [693, 384] width 95 height 19
click at [715, 394] on input "Marks & Numbers" at bounding box center [892, 411] width 493 height 34
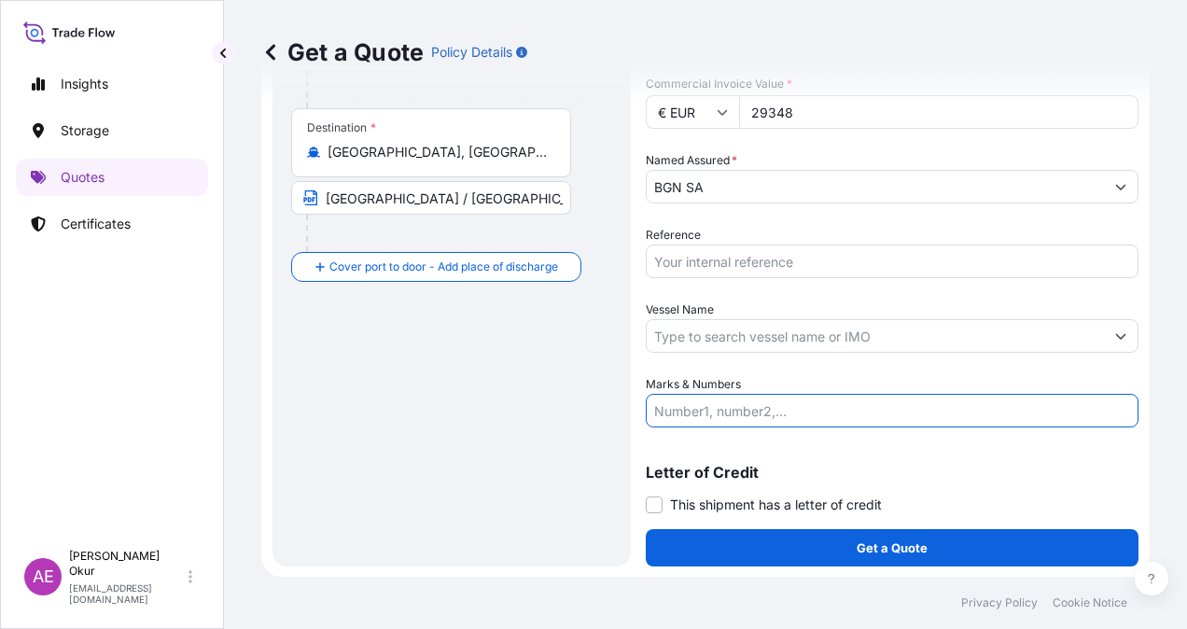
click at [723, 332] on input "Vessel Name" at bounding box center [875, 336] width 457 height 34
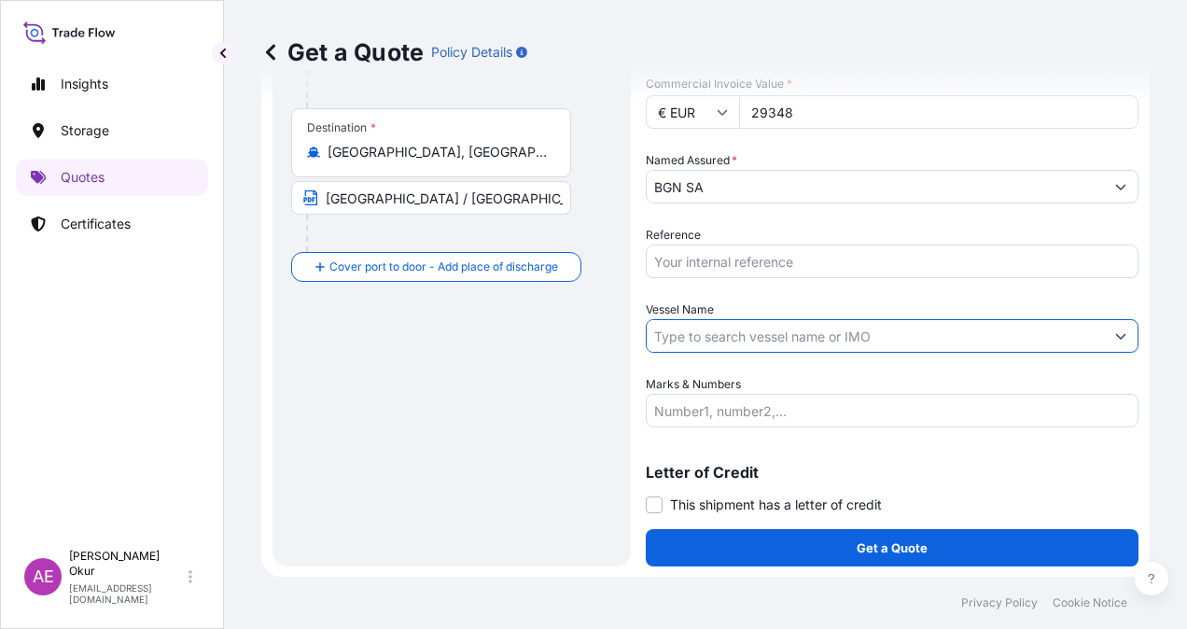
paste input "VIKING ORCA"
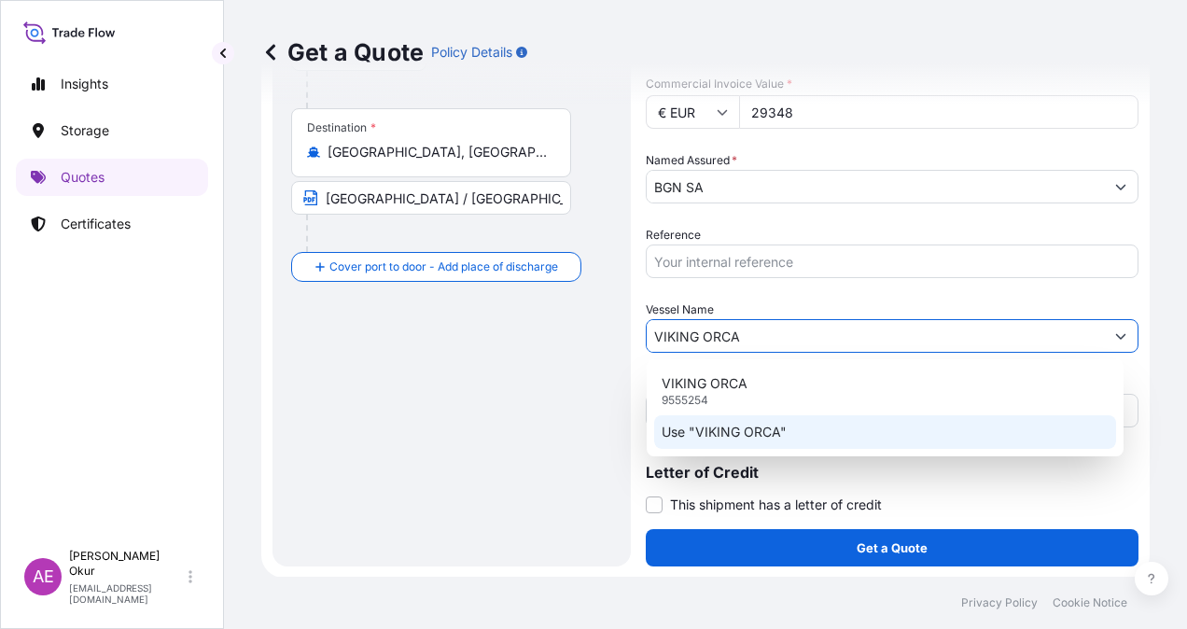
click at [735, 430] on p "Use "VIKING ORCA"" at bounding box center [724, 432] width 125 height 19
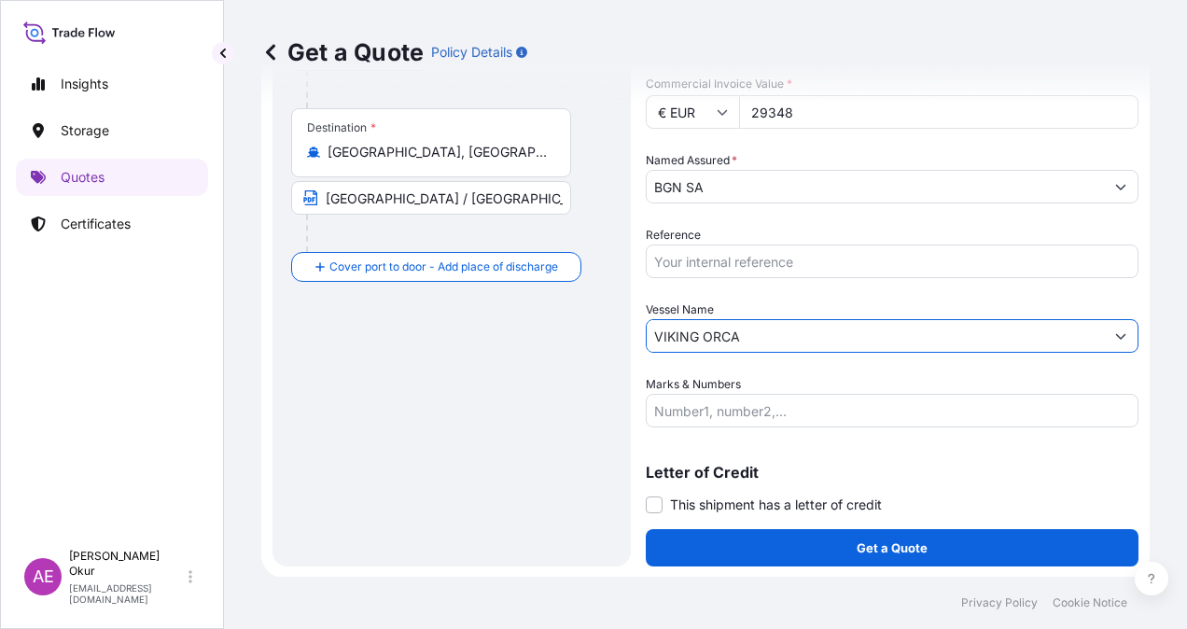
type input "VIKING ORCA"
click at [729, 410] on input "Marks & Numbers" at bounding box center [892, 411] width 493 height 34
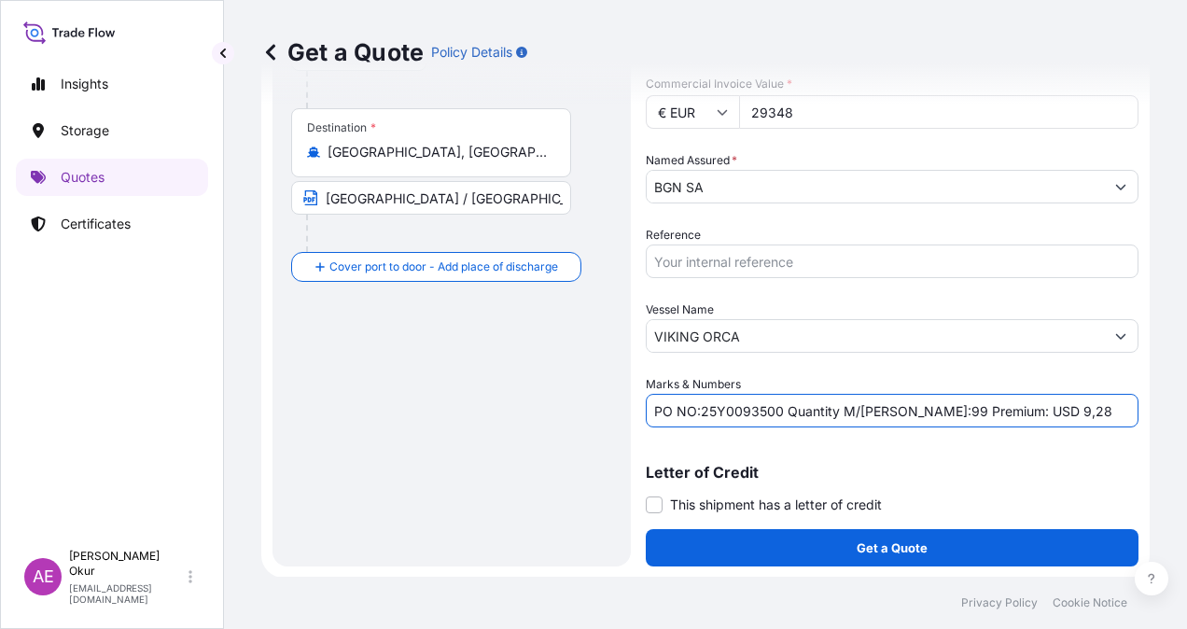
drag, startPoint x: 701, startPoint y: 412, endPoint x: 780, endPoint y: 411, distance: 79.3
click at [780, 411] on input "PO NO:25Y0093500 Quantity M/[PERSON_NAME]:99 Premium: USD 9,28" at bounding box center [892, 411] width 493 height 34
paste input "07000154"
click at [900, 410] on input "PO NO:2507000154 Quantity M/[PERSON_NAME]:99 Premium: USD 9,28" at bounding box center [892, 411] width 493 height 34
drag, startPoint x: 887, startPoint y: 407, endPoint x: 904, endPoint y: 405, distance: 16.9
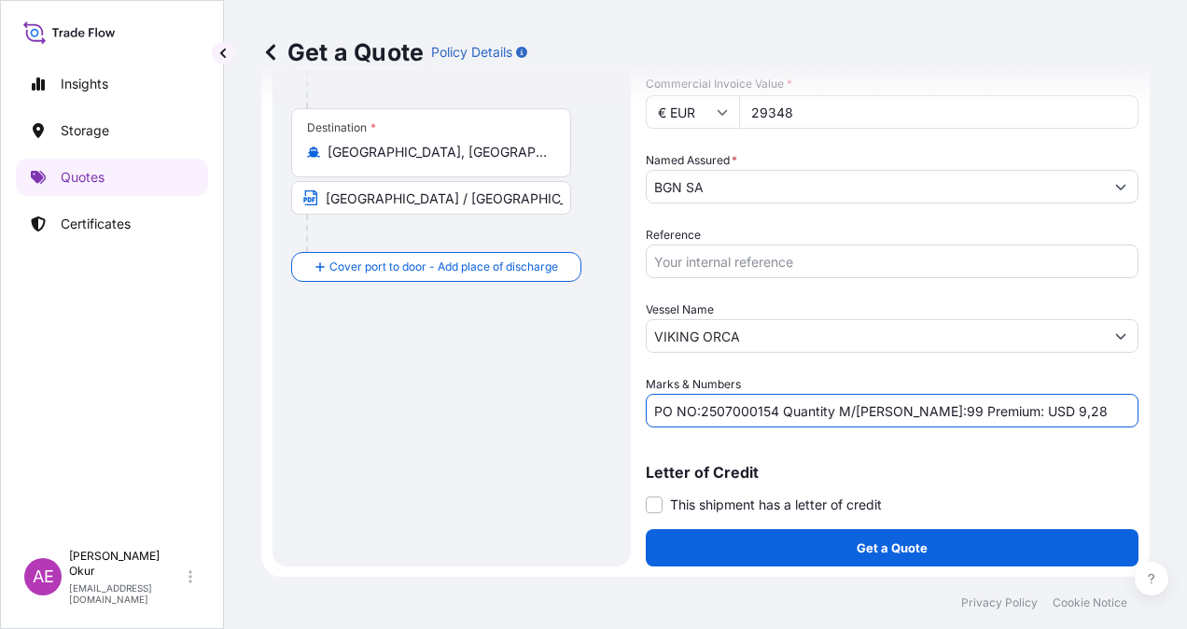
click at [904, 405] on input "PO NO:2507000154 Quantity M/[PERSON_NAME]:99 Premium: USD 9,28" at bounding box center [892, 411] width 493 height 34
paste input "23,000"
drag, startPoint x: 1078, startPoint y: 401, endPoint x: 1023, endPoint y: 407, distance: 55.4
click at [1023, 407] on input "PO NO:2507000154 Quantity M/[PERSON_NAME]:23,000 Premium: USD 9,28" at bounding box center [892, 411] width 493 height 34
paste input "3,23"
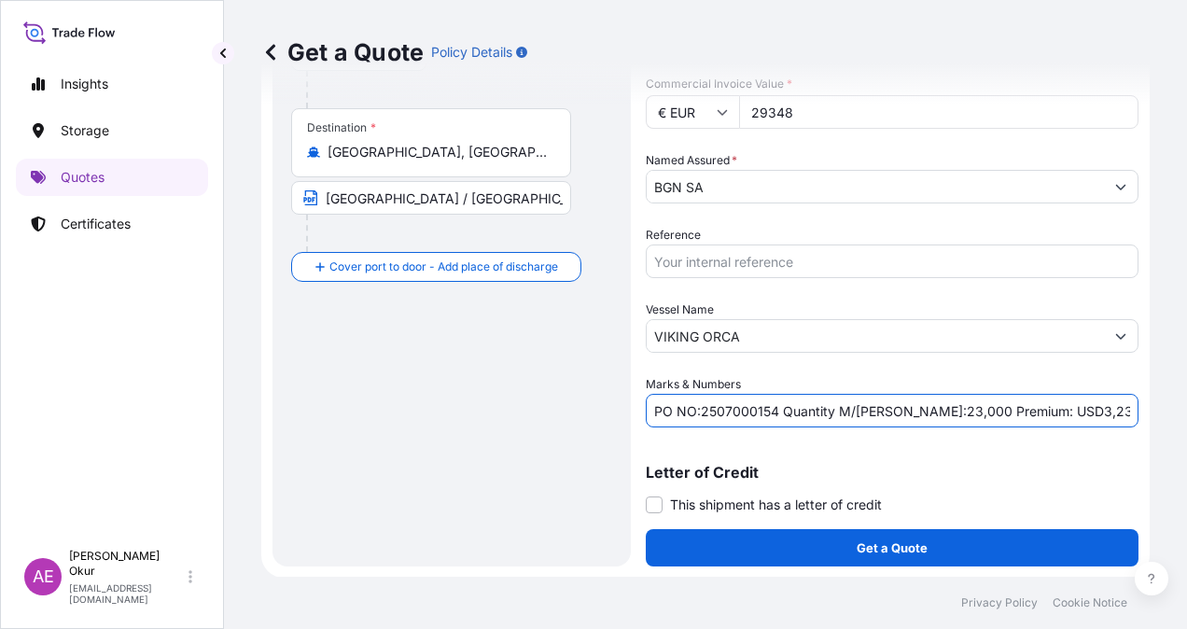
drag, startPoint x: 1028, startPoint y: 404, endPoint x: 1000, endPoint y: 409, distance: 28.4
click at [1000, 409] on input "PO NO:2507000154 Quantity M/[PERSON_NAME]:23,000 Premium: USD3,23" at bounding box center [892, 411] width 493 height 34
type input "PO NO:2507000154 Quantity M/[PERSON_NAME]:23,000 Premium: EUR 3,23"
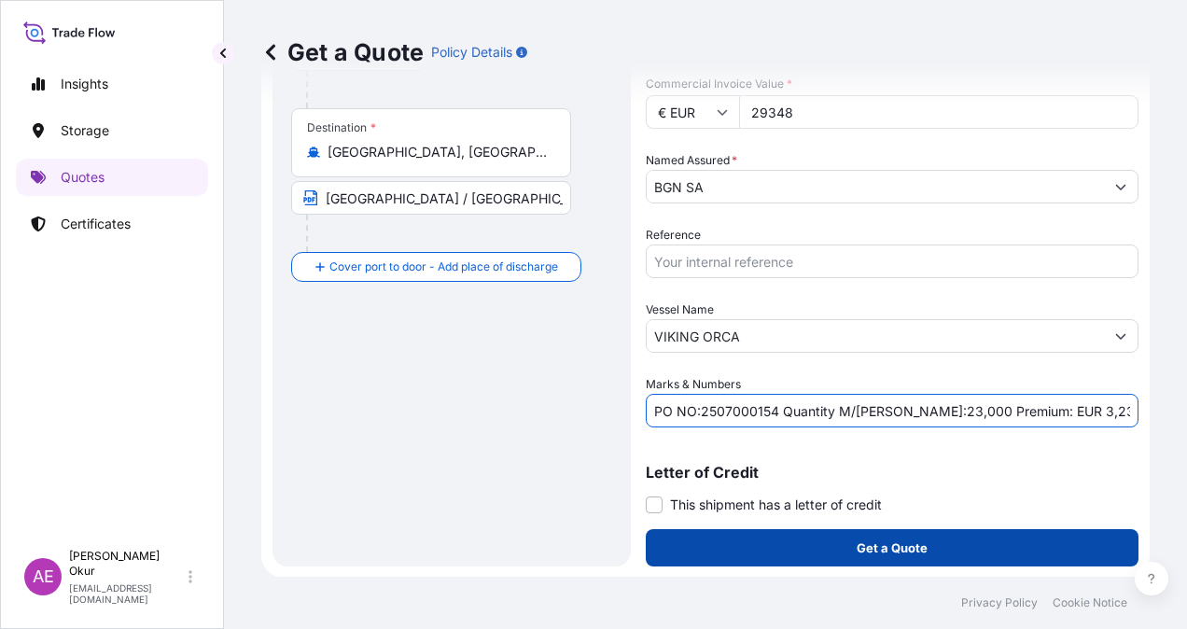
click at [842, 541] on button "Get a Quote" at bounding box center [892, 547] width 493 height 37
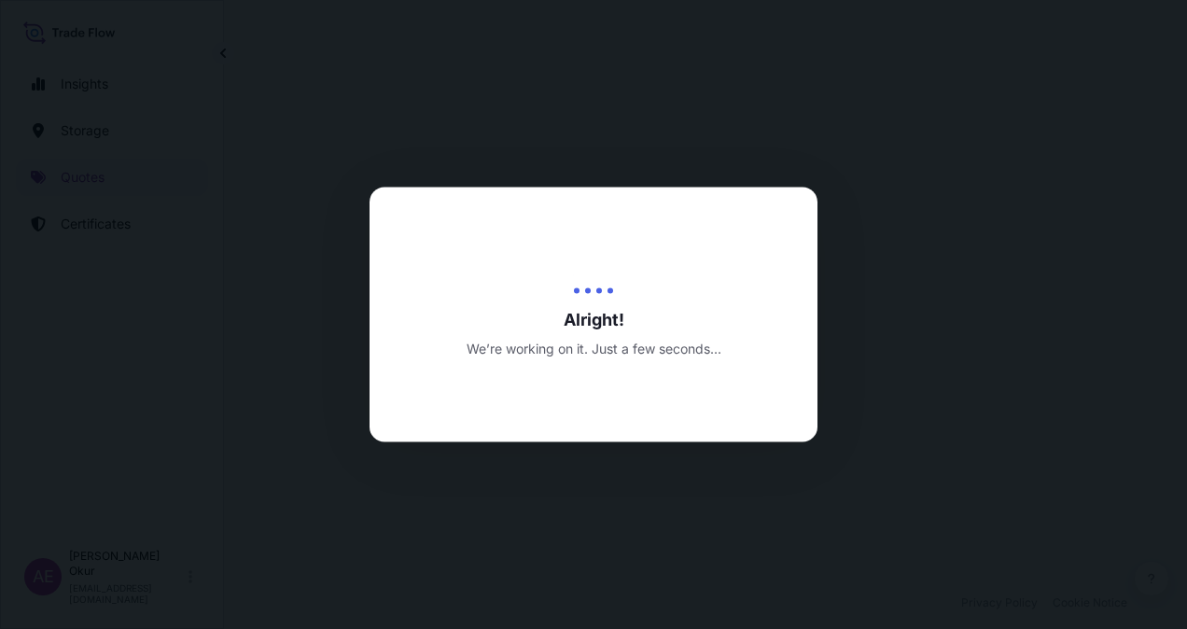
select select "Ocean Vessel"
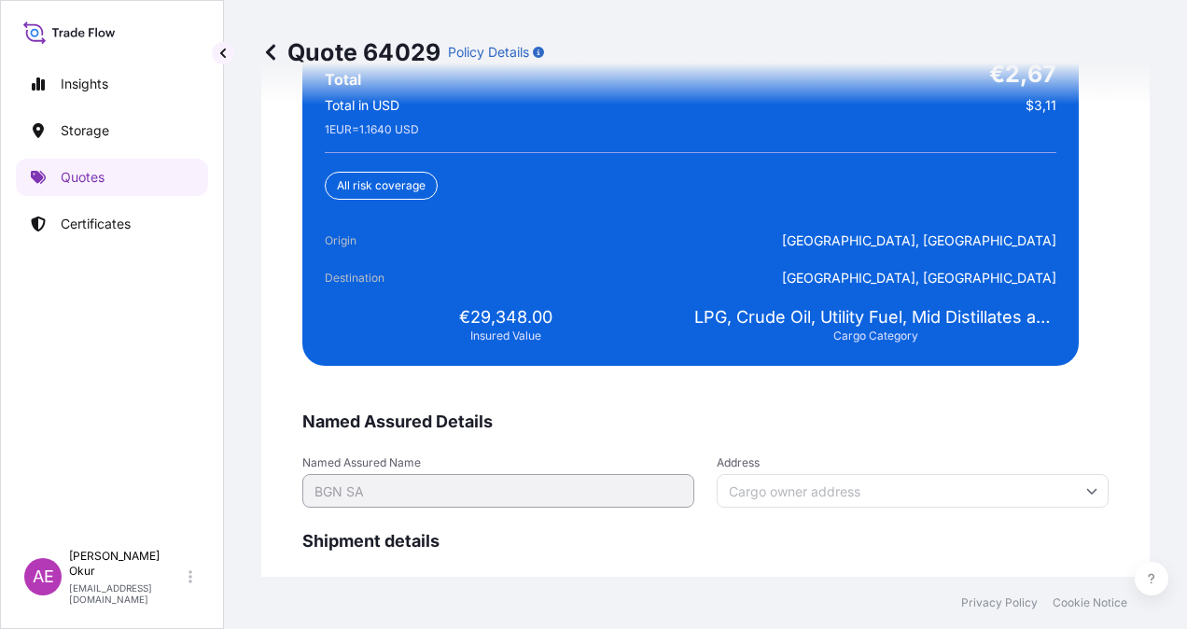
scroll to position [3684, 0]
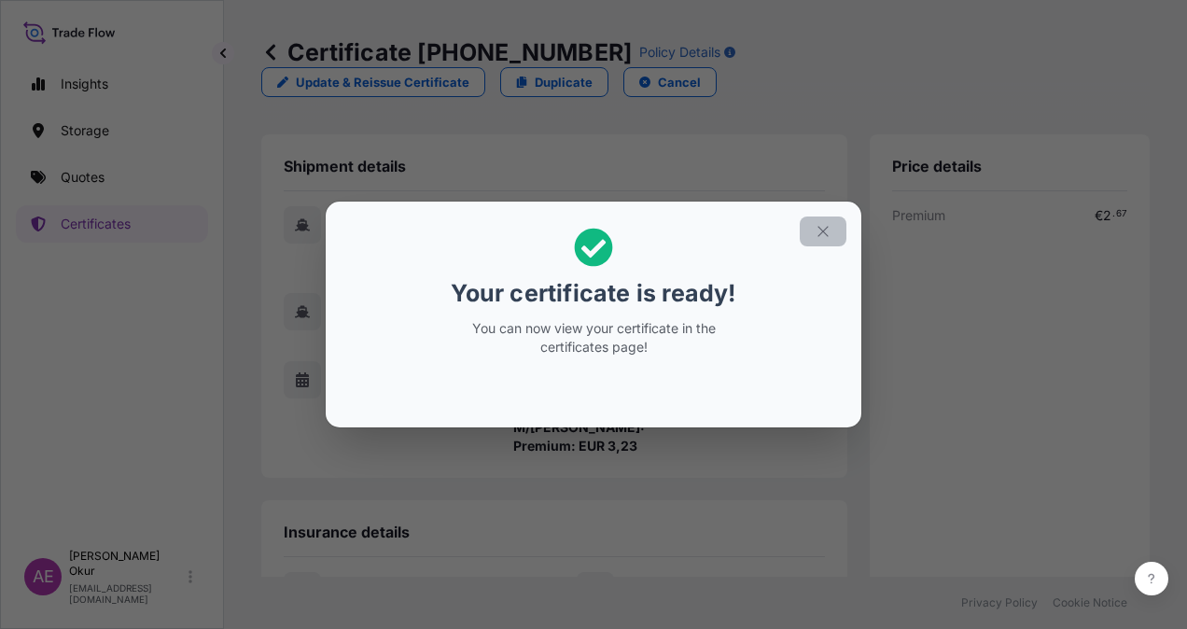
click at [839, 217] on button "button" at bounding box center [823, 232] width 47 height 30
click at [827, 240] on button "button" at bounding box center [823, 232] width 47 height 30
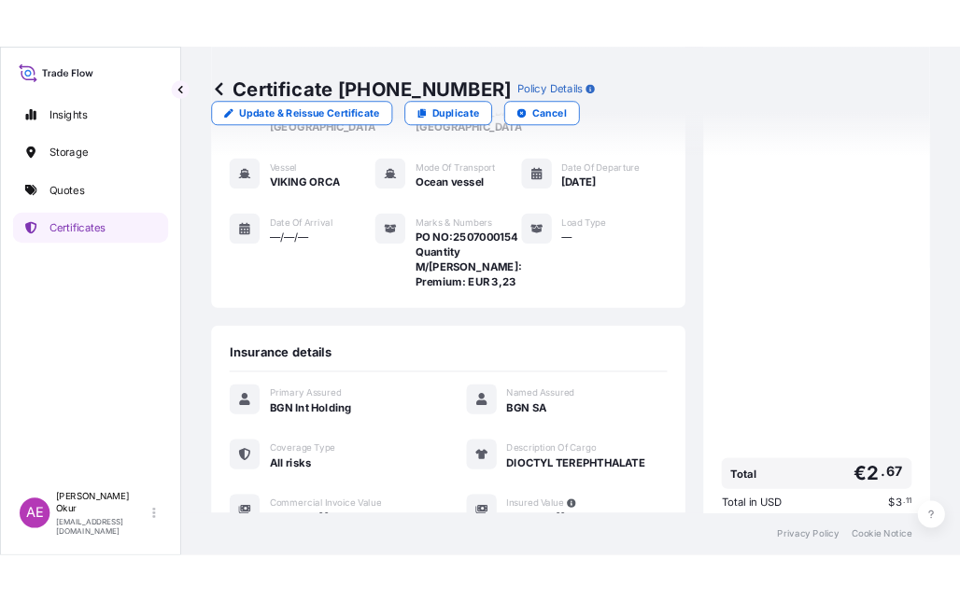
scroll to position [356, 0]
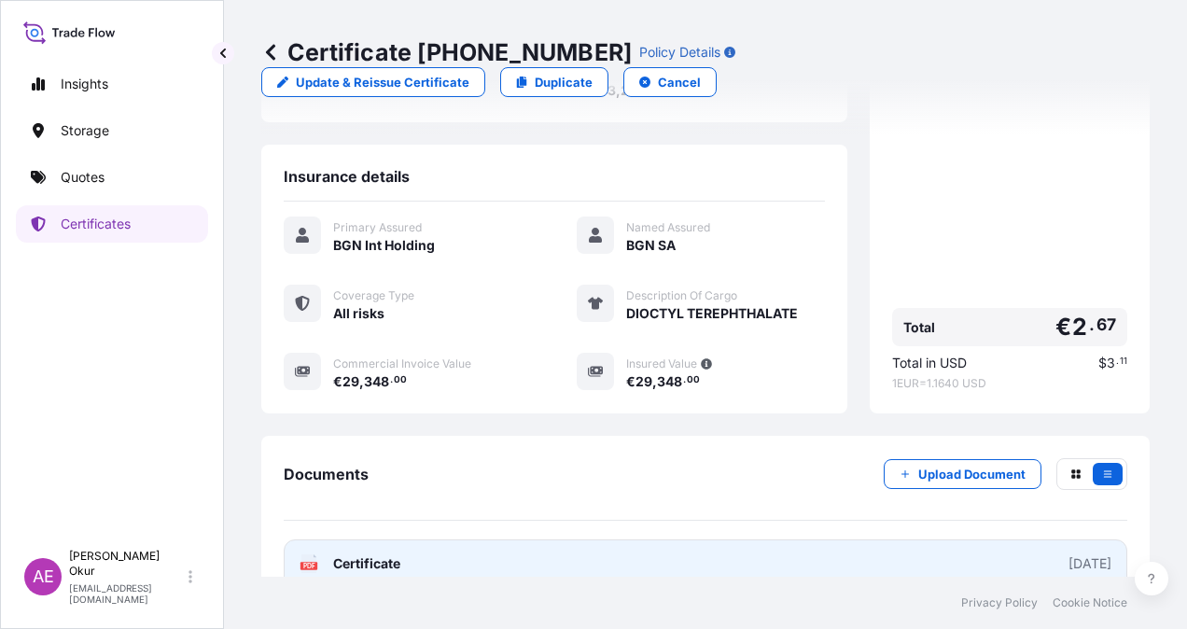
click at [360, 554] on span "Certificate" at bounding box center [366, 563] width 67 height 19
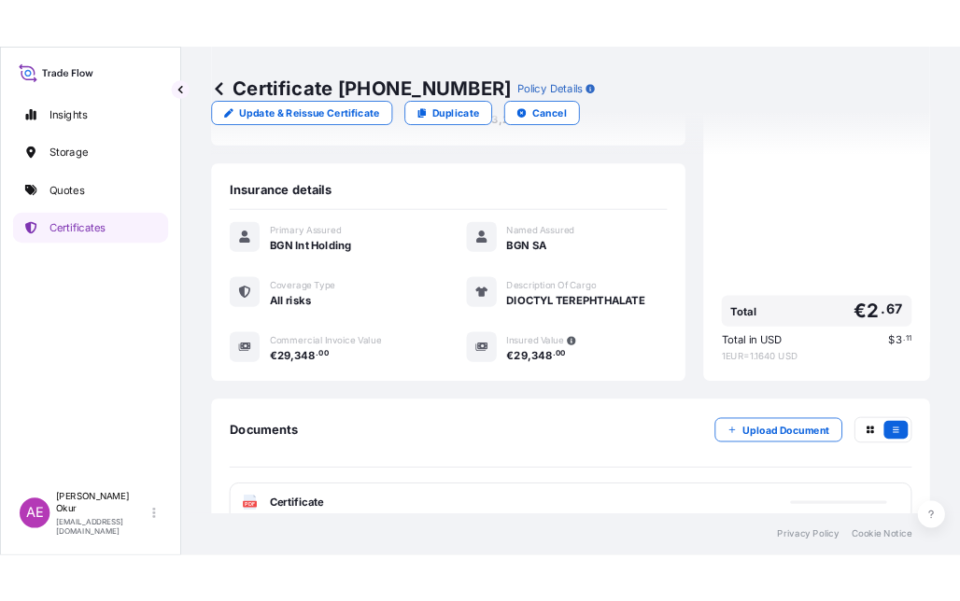
scroll to position [437, 0]
